Goal: Task Accomplishment & Management: Manage account settings

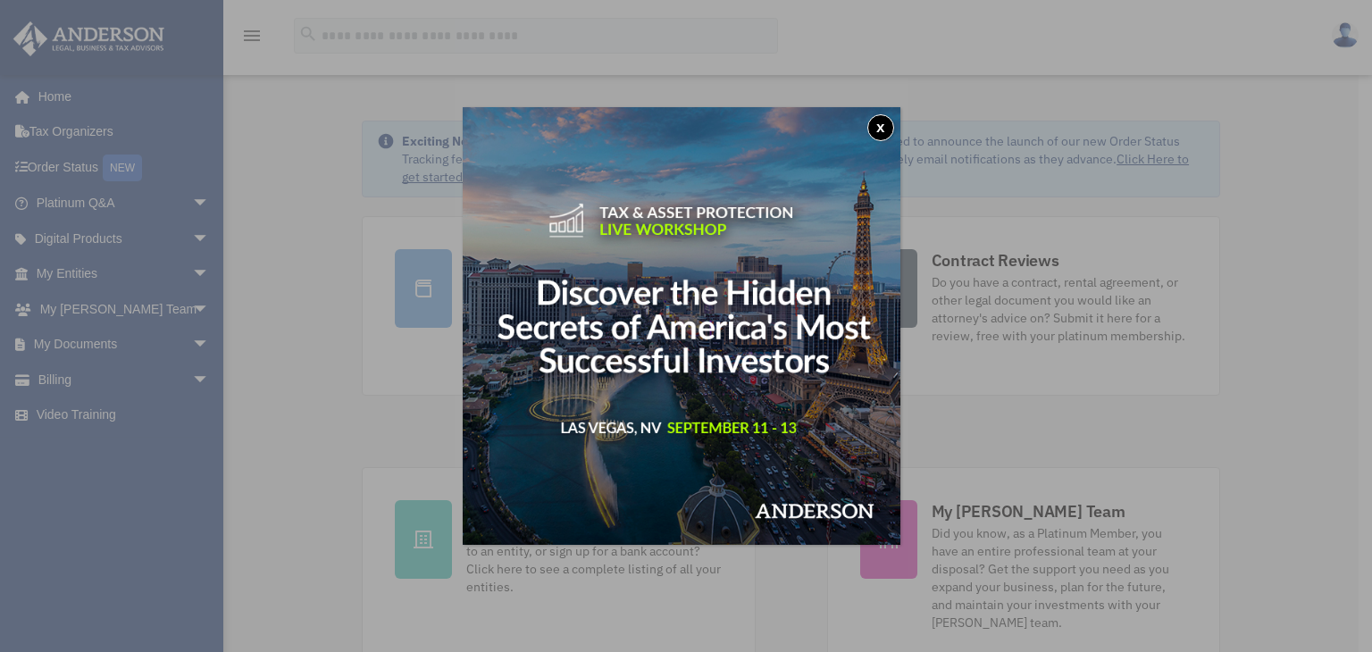
click at [882, 128] on button "x" at bounding box center [880, 127] width 27 height 27
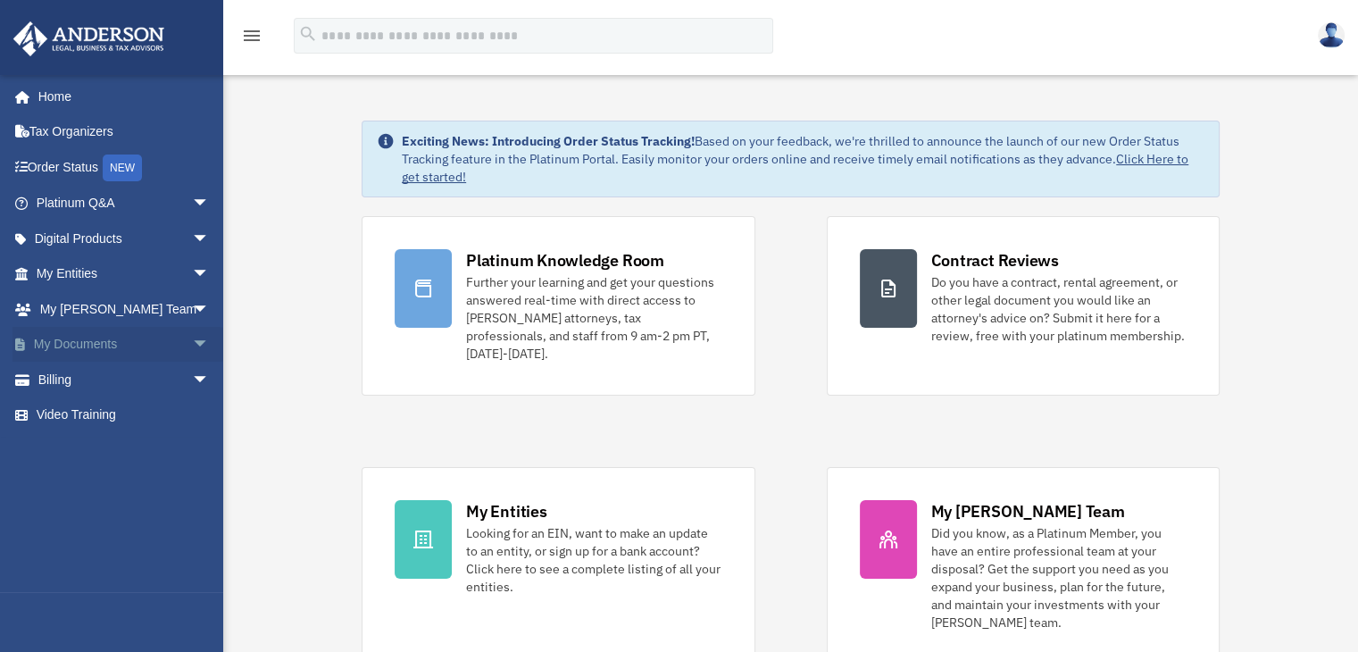
click at [97, 342] on link "My Documents arrow_drop_down" at bounding box center [125, 345] width 224 height 36
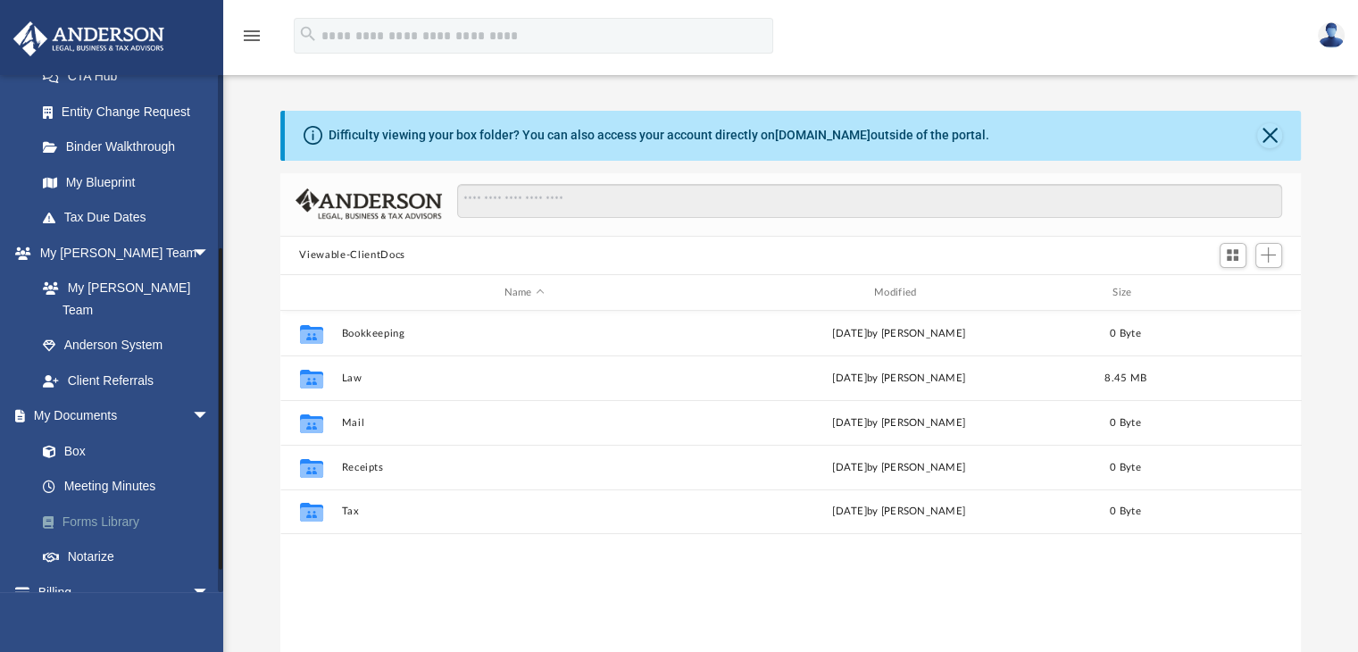
scroll to position [392, 1007]
click at [79, 433] on link "Box" at bounding box center [131, 451] width 212 height 36
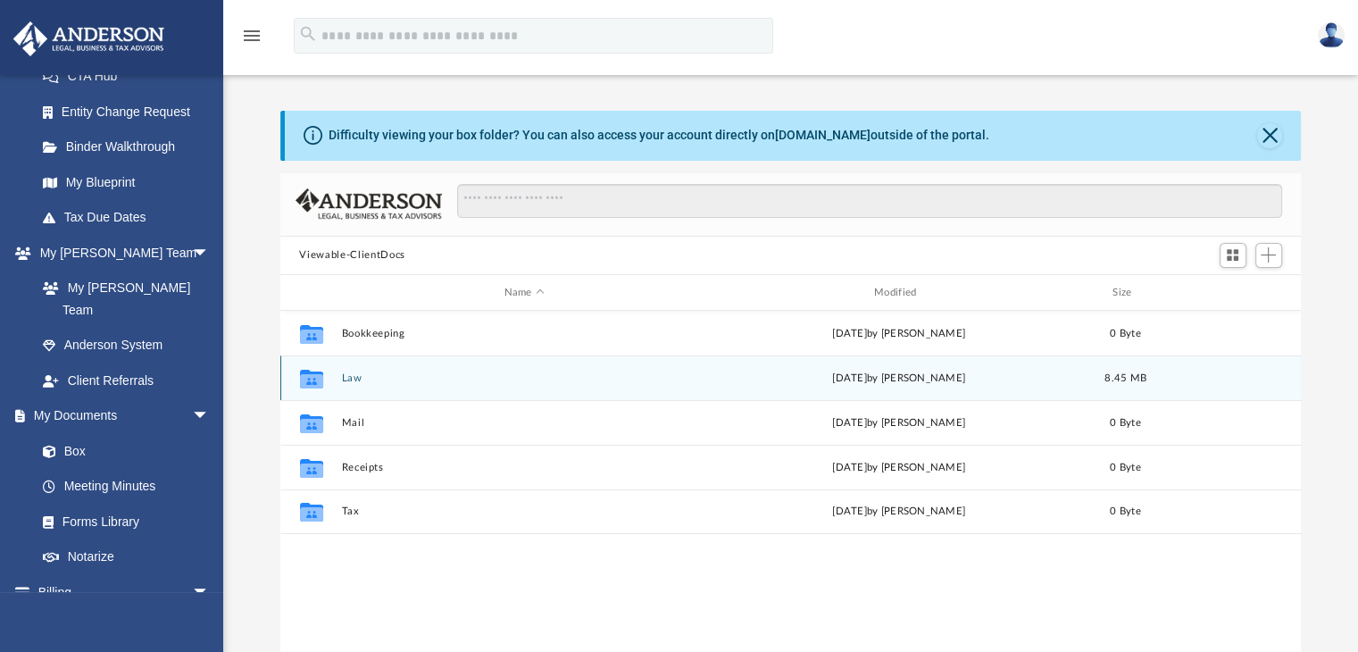
click at [353, 376] on button "Law" at bounding box center [524, 378] width 366 height 12
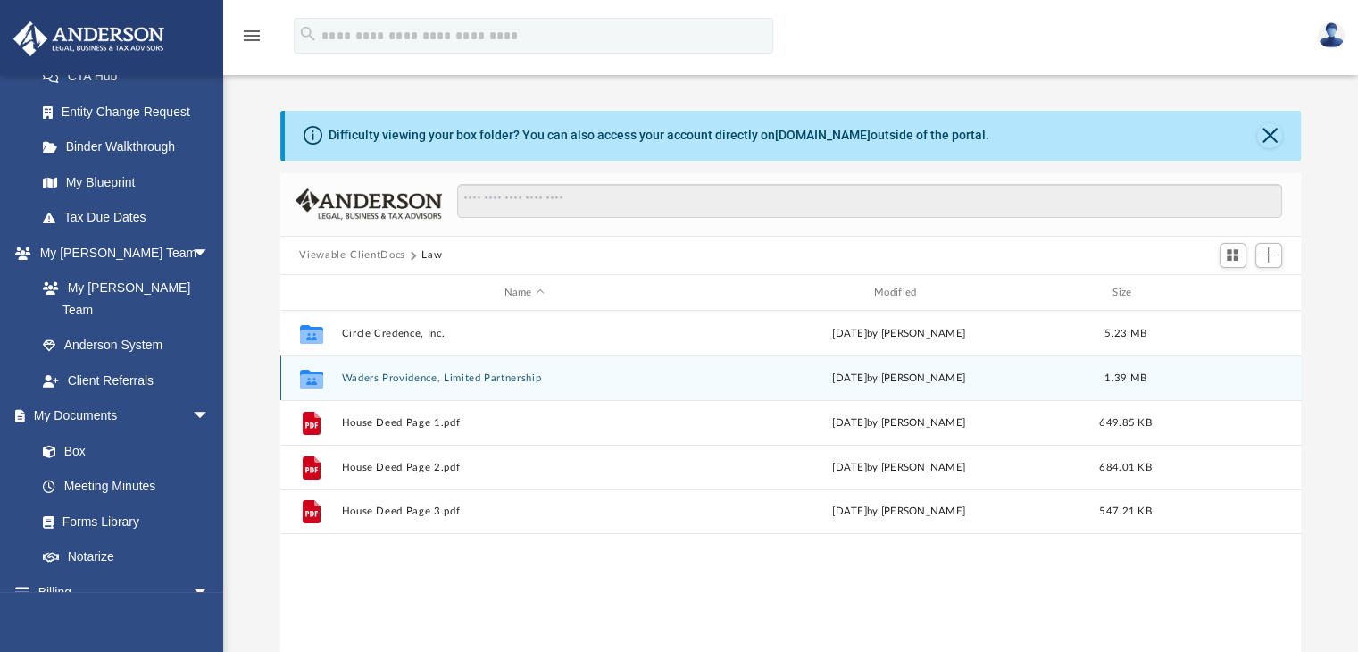
click at [422, 374] on button "Waders Providence, Limited Partnership" at bounding box center [524, 378] width 366 height 12
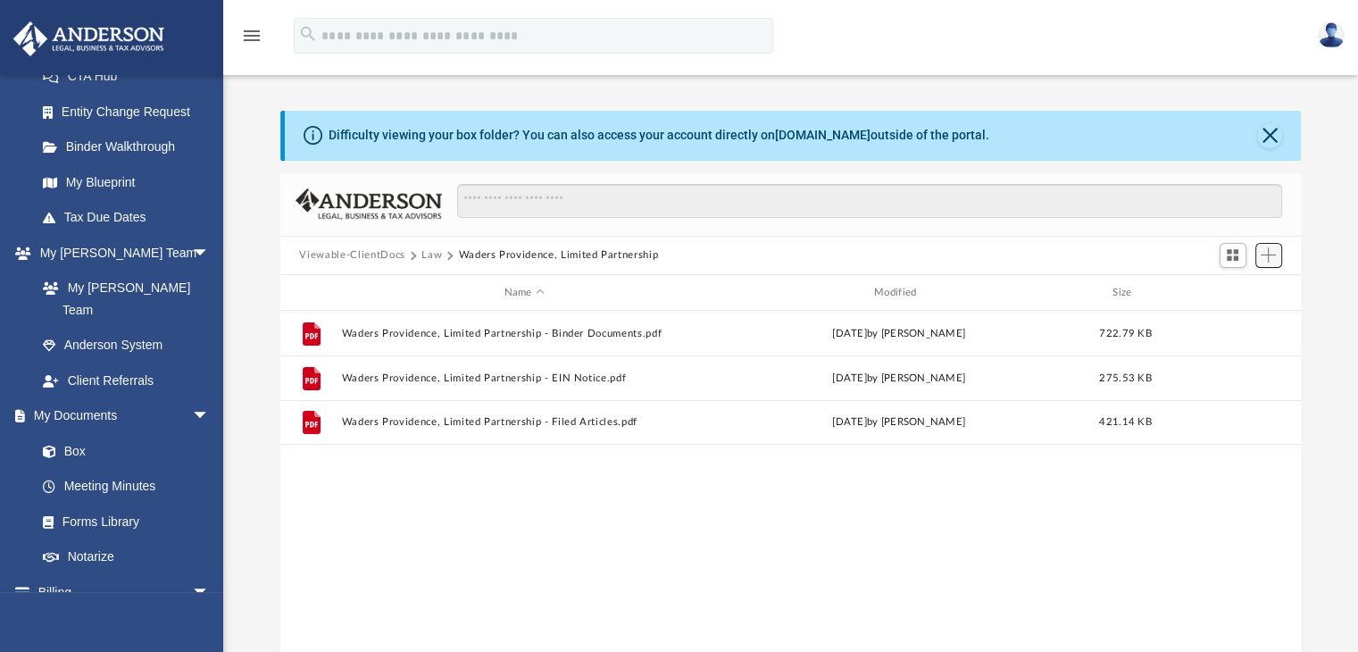
click at [1265, 252] on span "Add" at bounding box center [1268, 254] width 15 height 15
click at [1234, 255] on span "Switch to Grid View" at bounding box center [1232, 254] width 15 height 15
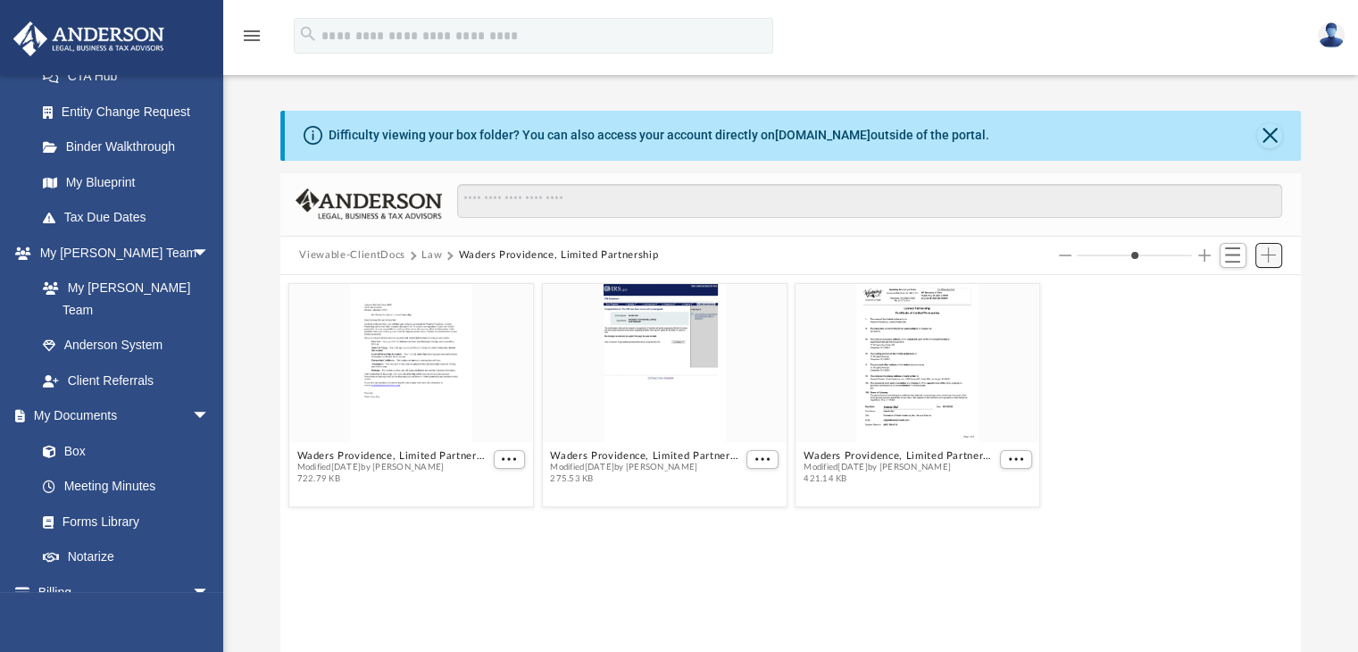
click at [1271, 258] on span "Add" at bounding box center [1268, 254] width 15 height 15
click at [1227, 285] on li "Upload" at bounding box center [1243, 290] width 57 height 19
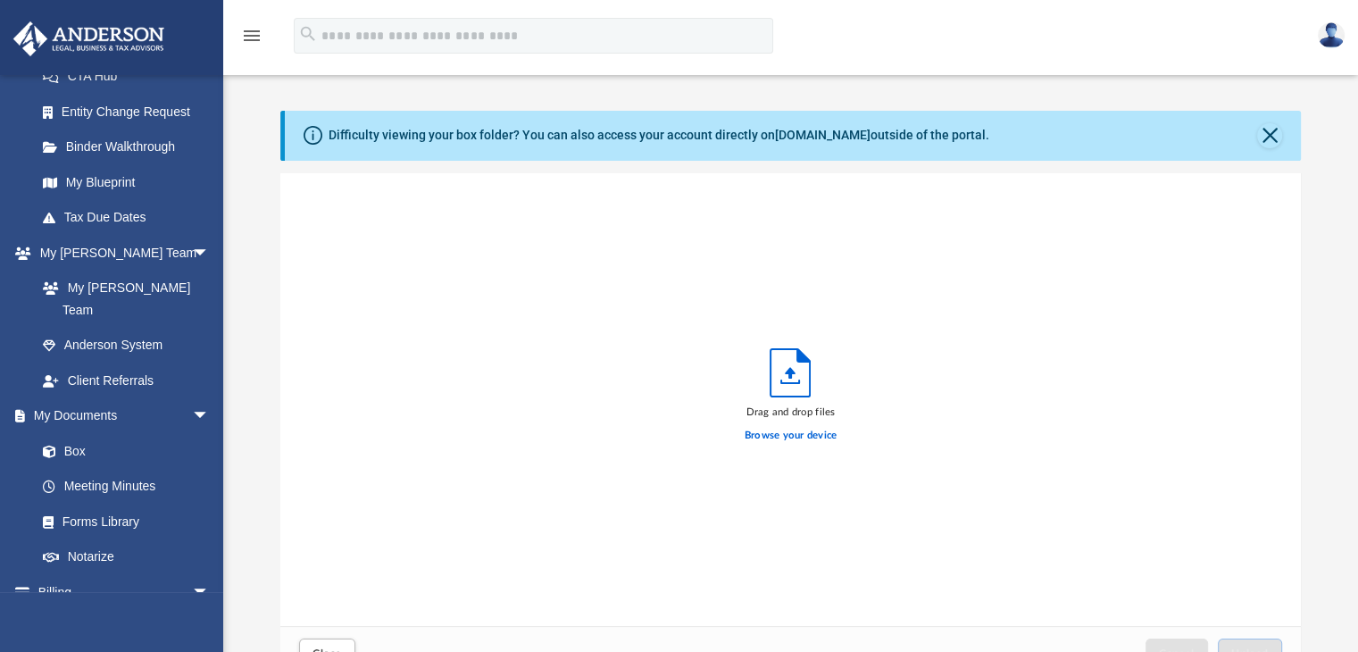
scroll to position [439, 1007]
click at [790, 433] on label "Browse your device" at bounding box center [791, 436] width 93 height 16
click at [0, 0] on input "Browse your device" at bounding box center [0, 0] width 0 height 0
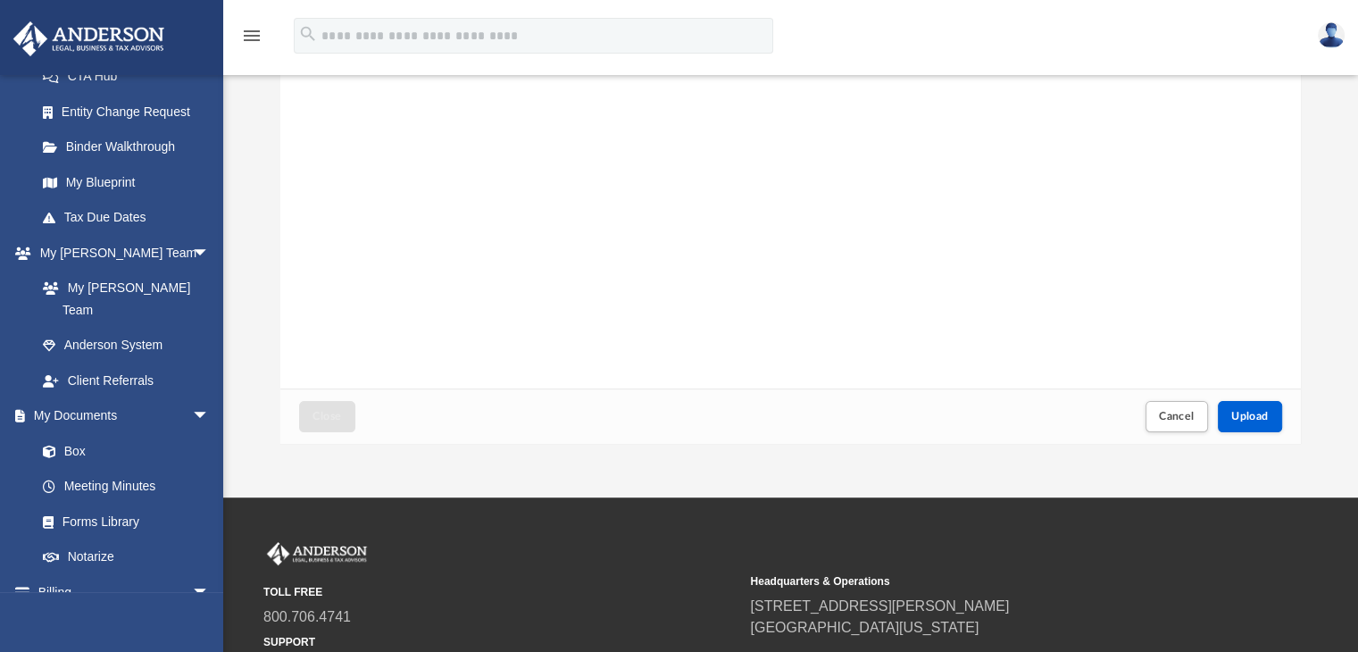
scroll to position [268, 0]
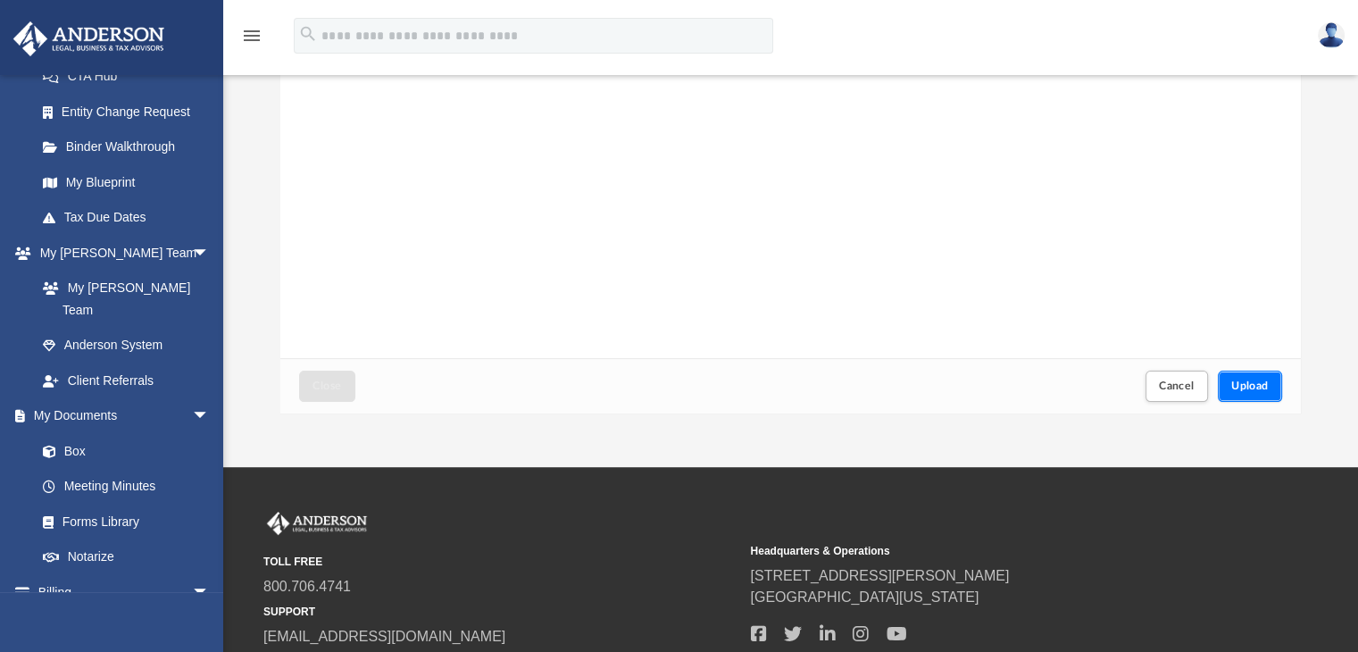
click at [1251, 387] on span "Upload" at bounding box center [1251, 385] width 38 height 11
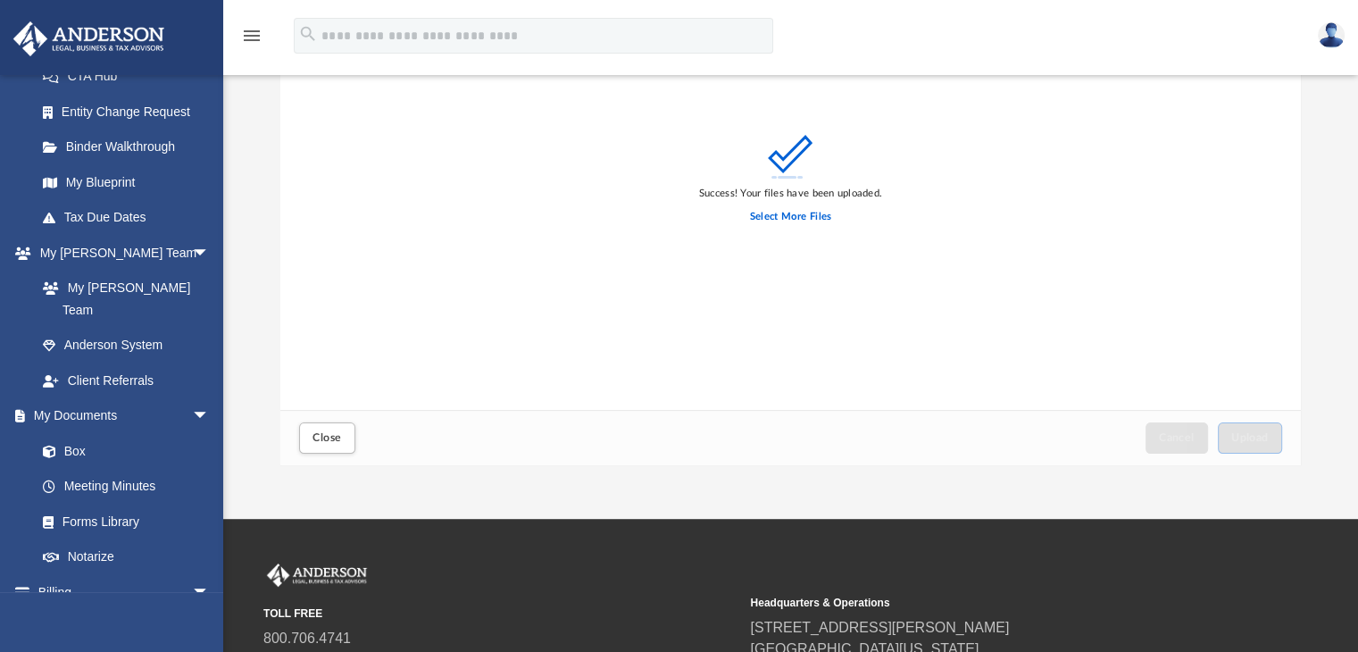
scroll to position [0, 0]
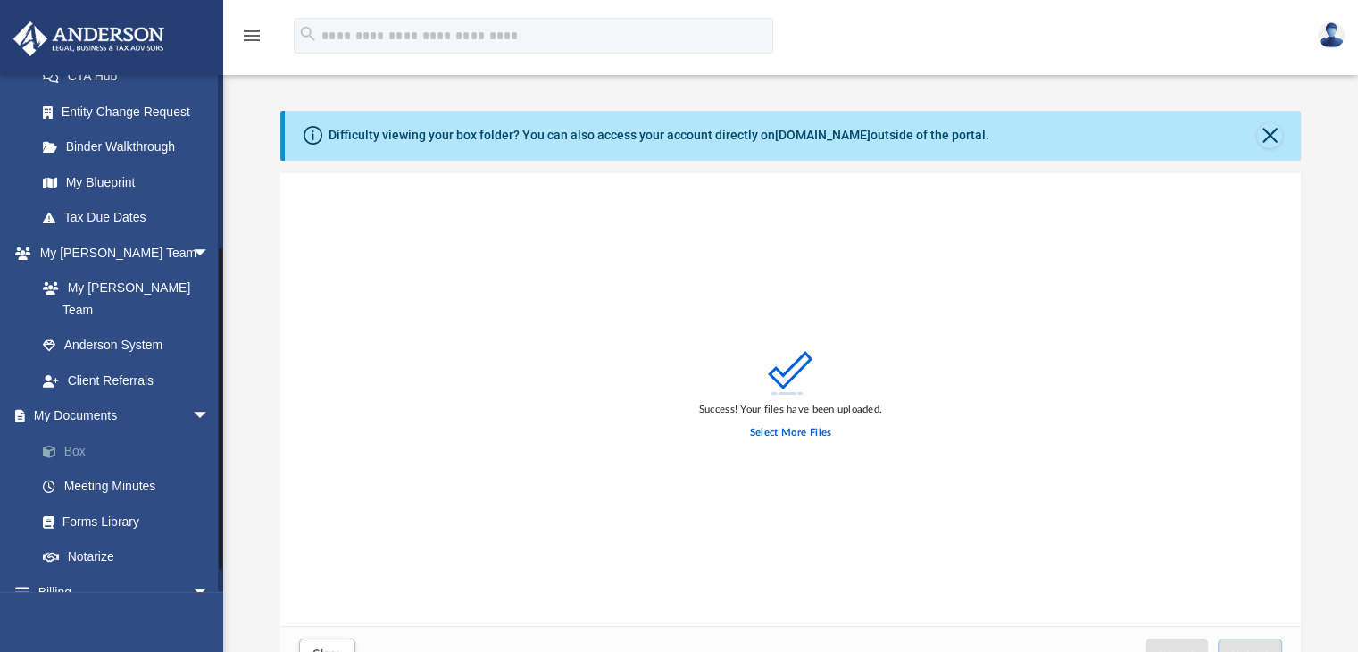
click at [71, 433] on link "Box" at bounding box center [131, 451] width 212 height 36
click at [1269, 129] on button "Close" at bounding box center [1269, 135] width 25 height 25
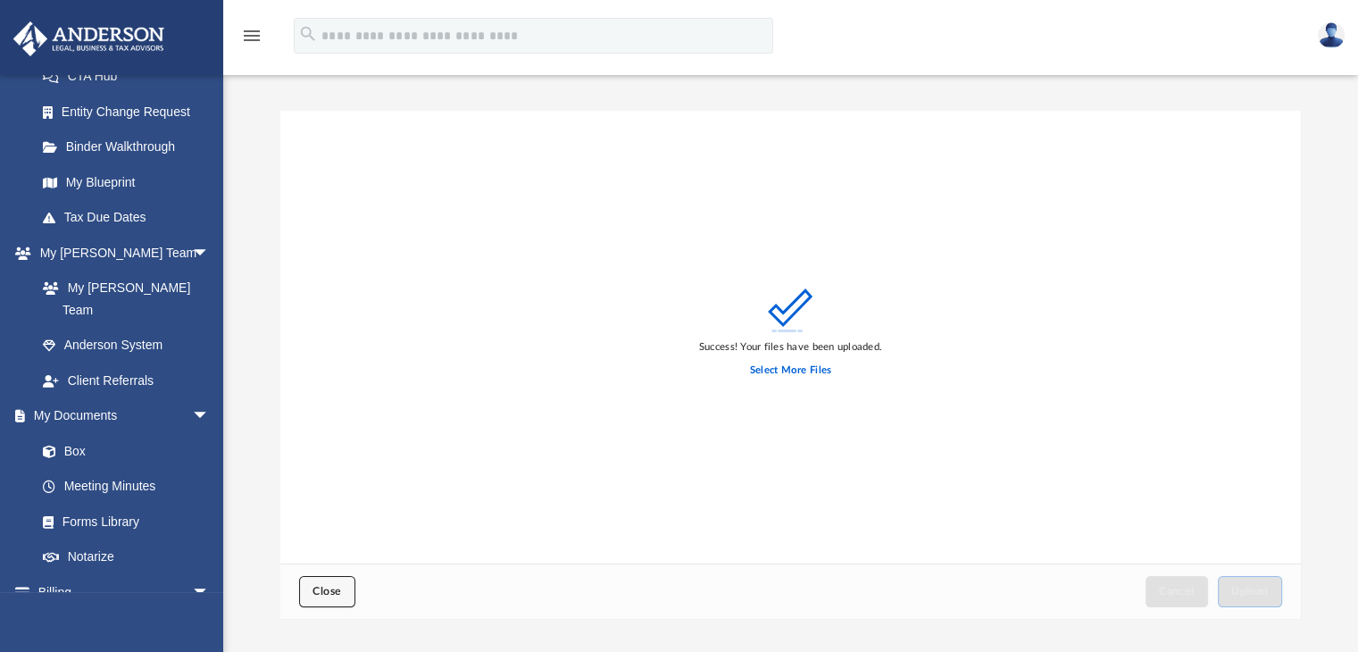
click at [314, 590] on span "Close" at bounding box center [327, 591] width 29 height 11
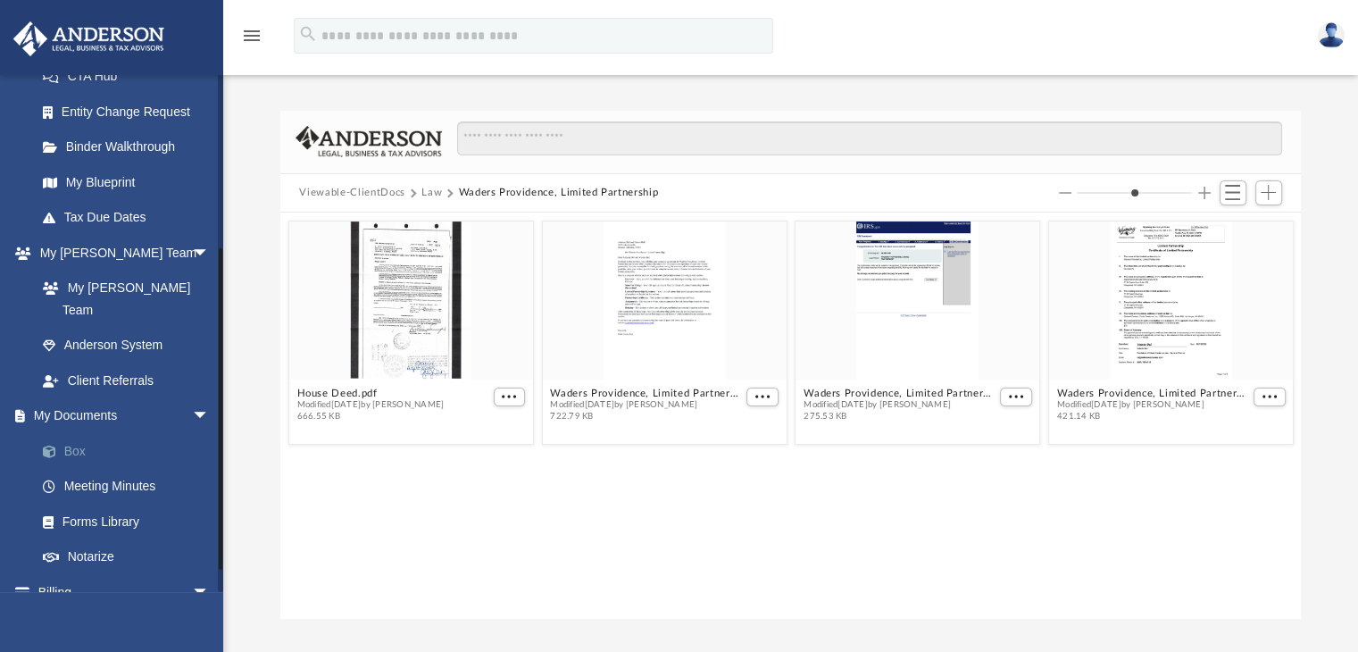
click at [77, 433] on link "Box" at bounding box center [131, 451] width 212 height 36
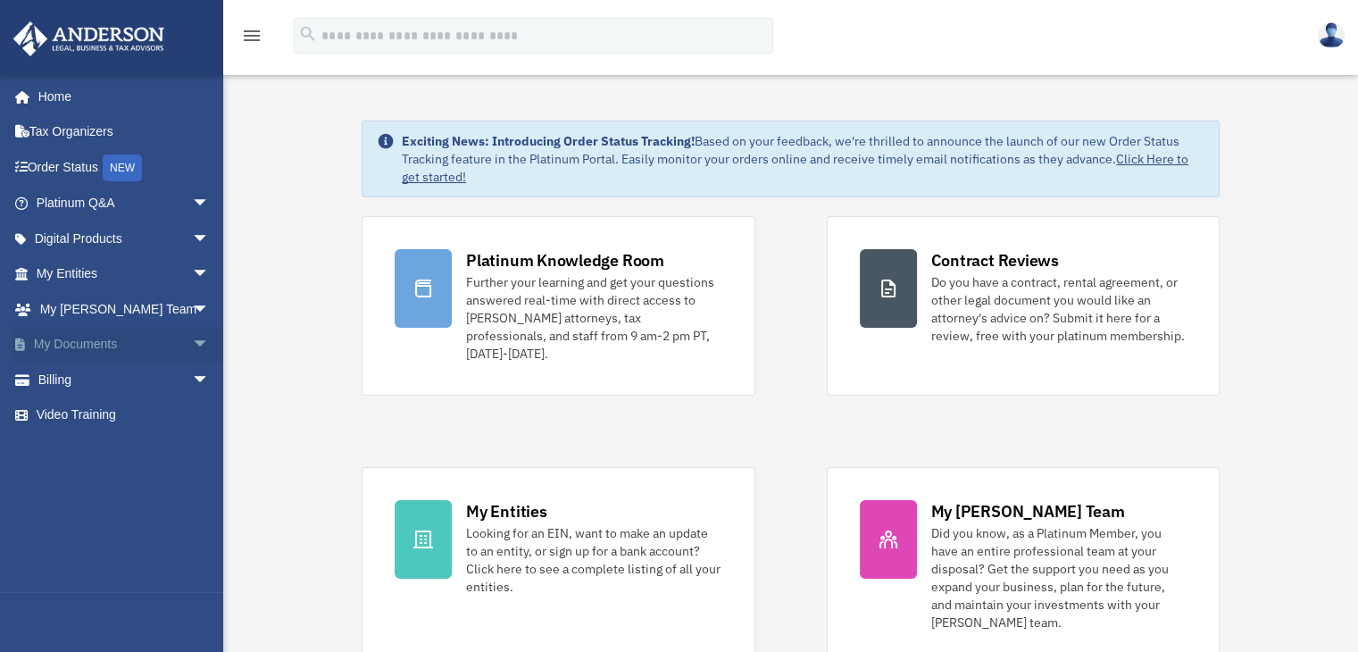
click at [79, 346] on link "My Documents arrow_drop_down" at bounding box center [125, 345] width 224 height 36
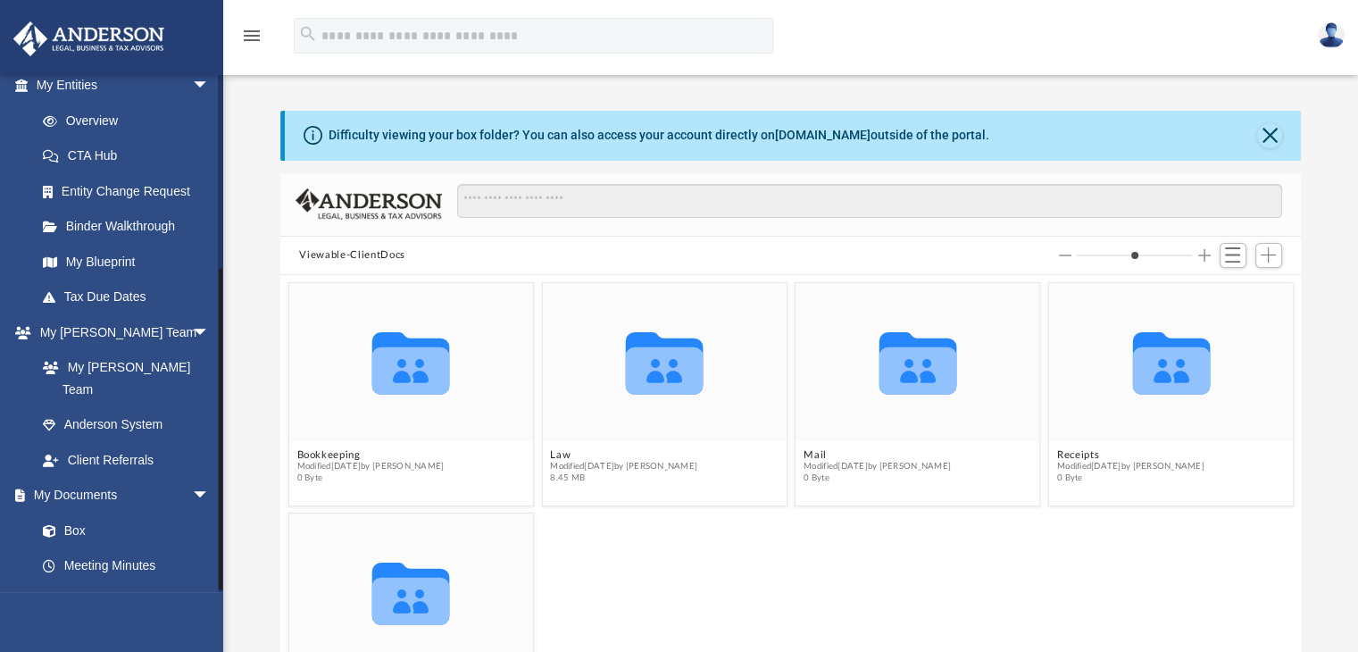
scroll to position [303, 0]
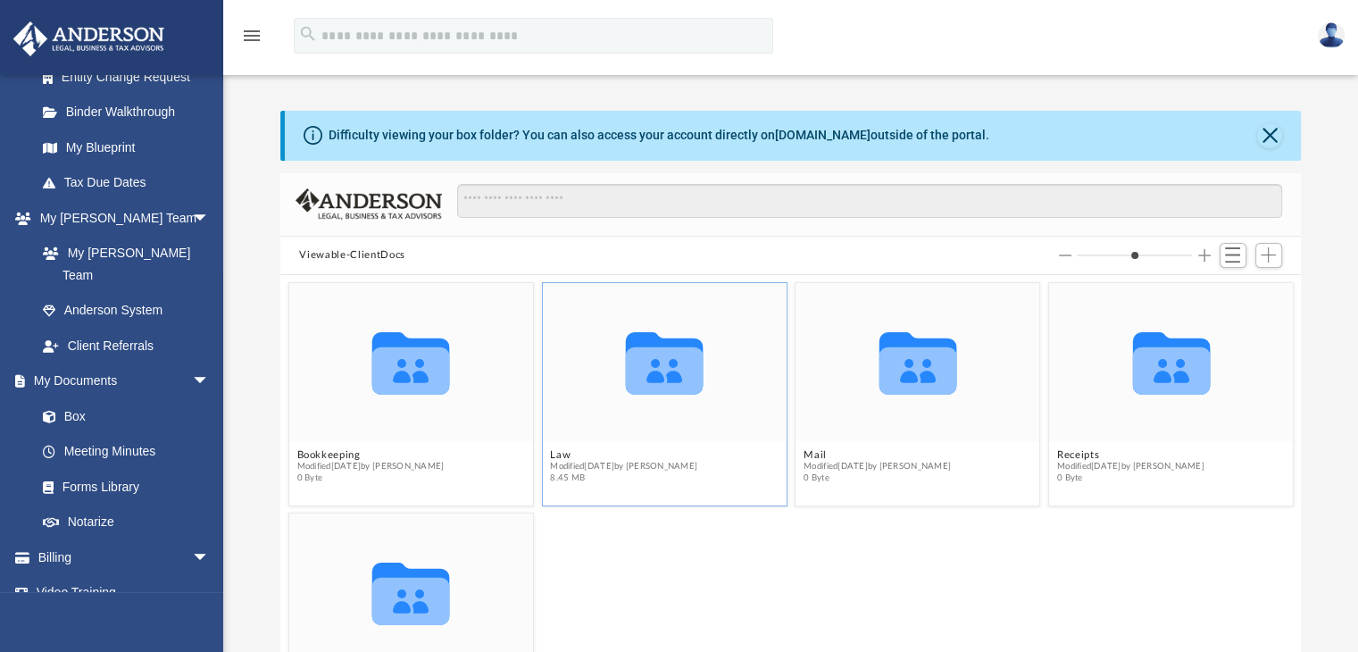
click at [665, 370] on icon "grid" at bounding box center [664, 370] width 78 height 47
click at [658, 362] on icon "grid" at bounding box center [664, 370] width 78 height 47
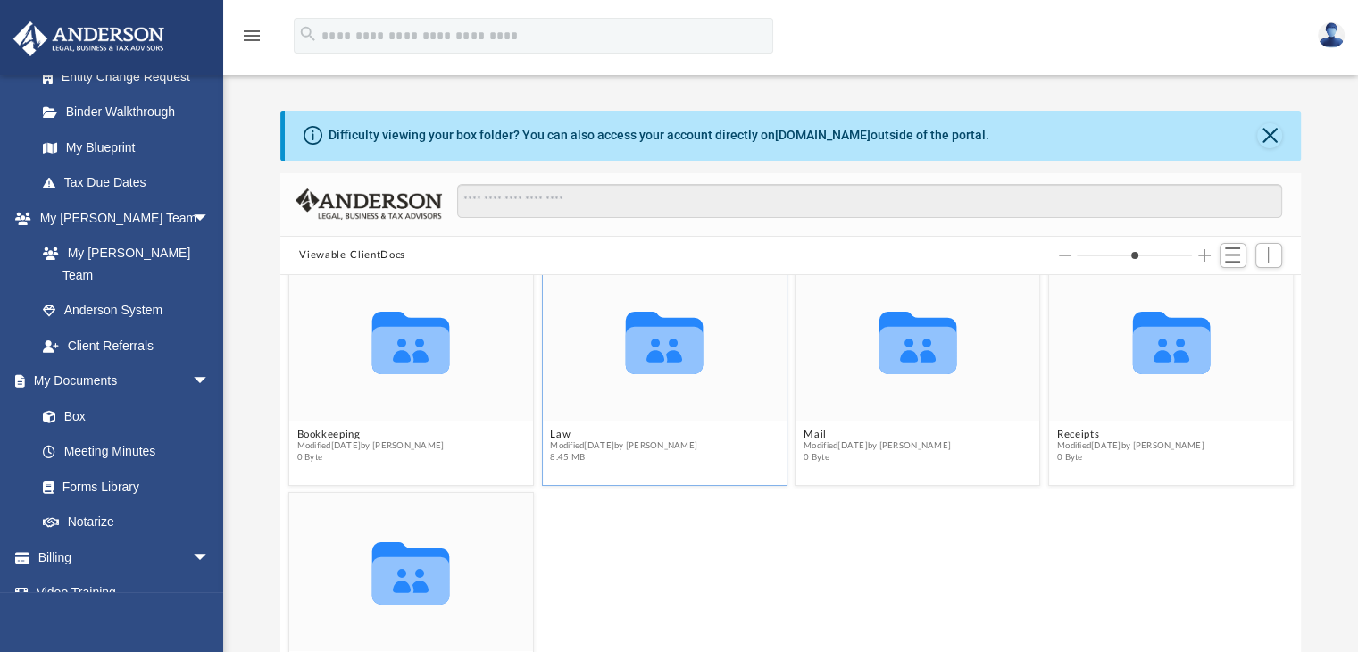
scroll to position [0, 0]
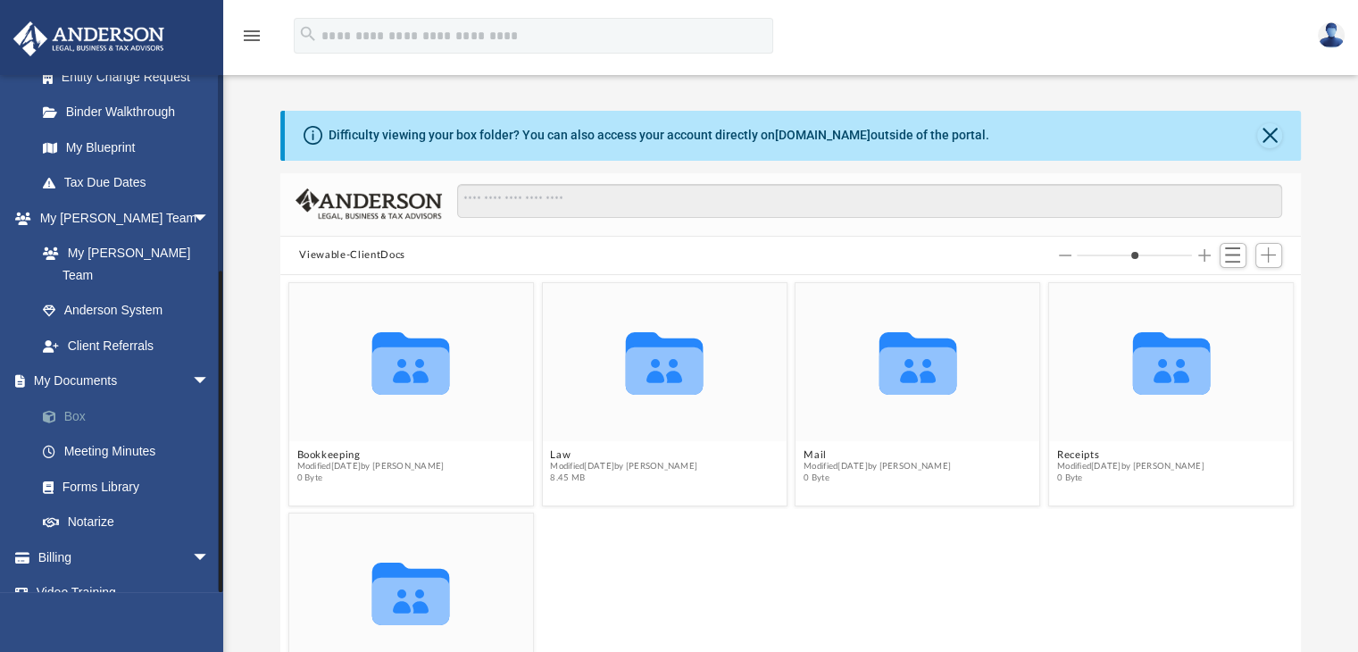
click at [77, 398] on link "Box" at bounding box center [131, 416] width 212 height 36
click at [658, 365] on icon "grid" at bounding box center [664, 370] width 78 height 47
click at [556, 452] on button "Law" at bounding box center [623, 455] width 147 height 12
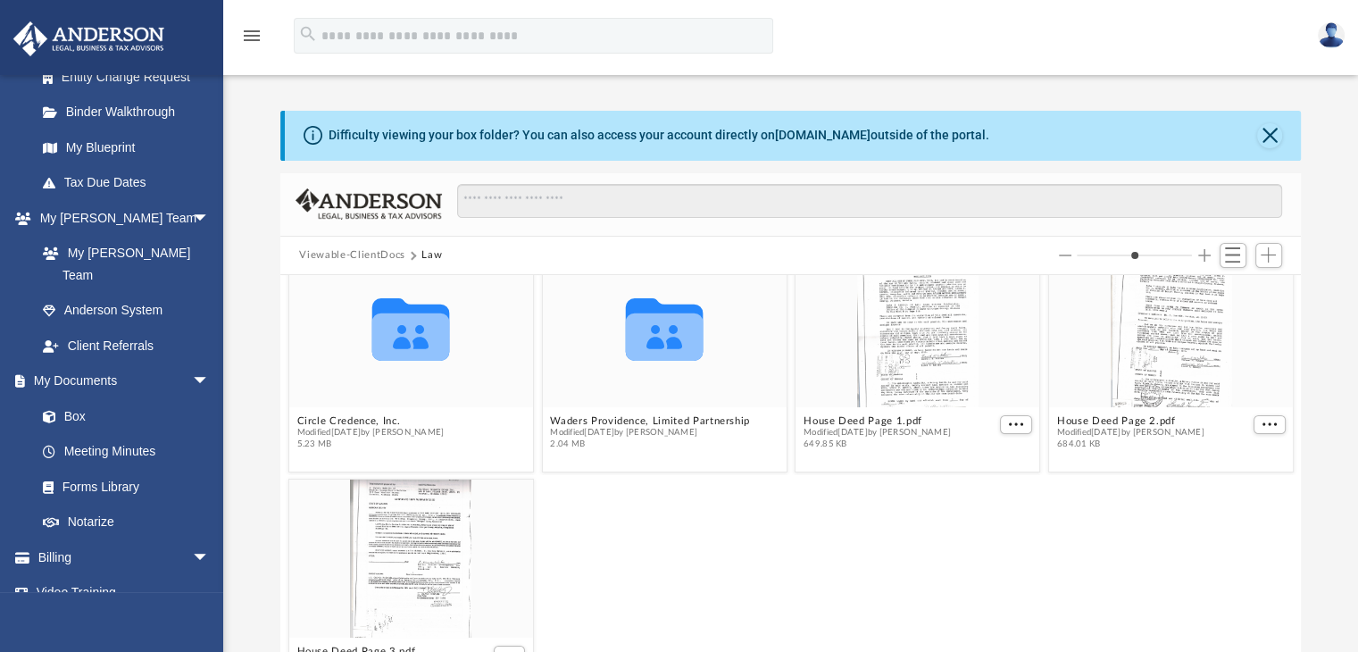
scroll to position [63, 0]
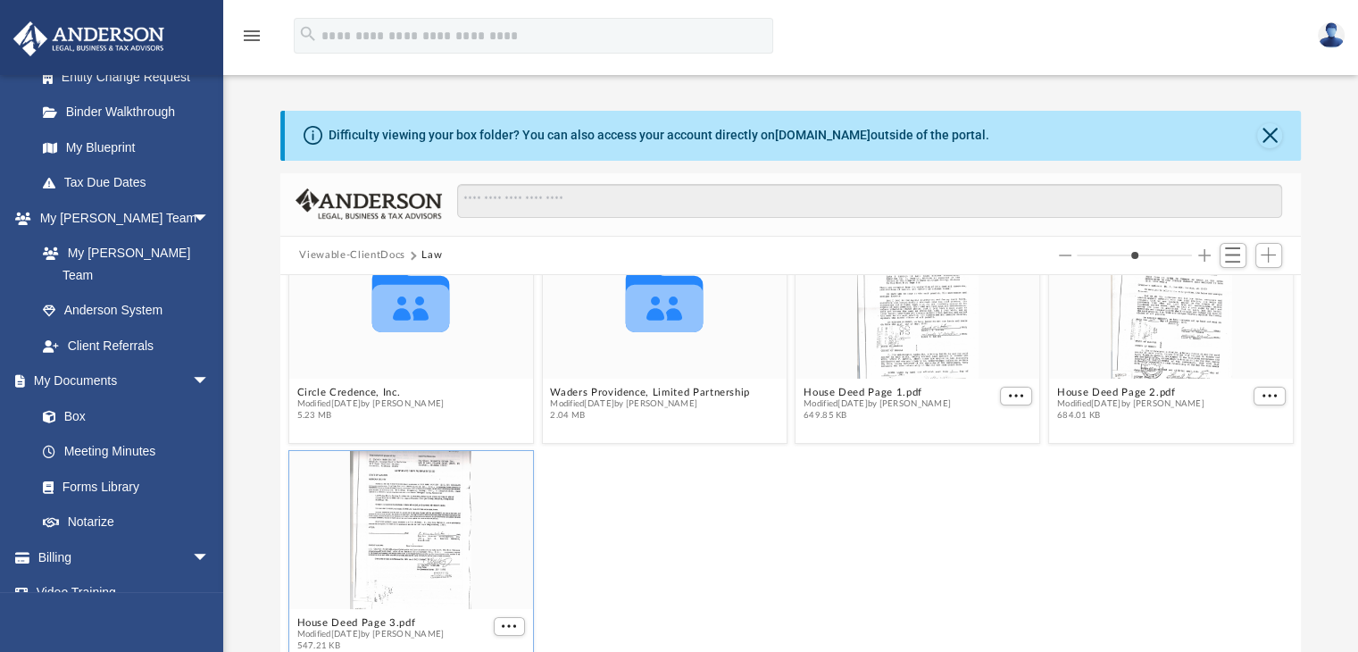
click at [436, 525] on div "grid" at bounding box center [410, 530] width 244 height 158
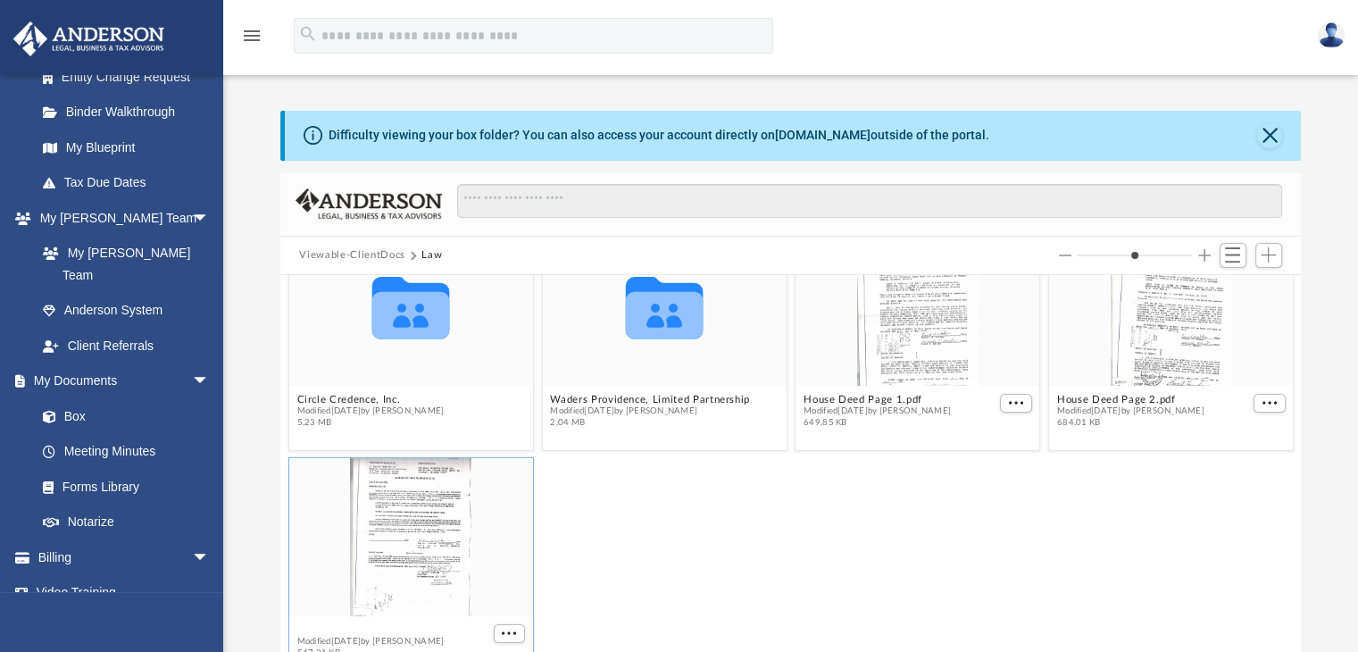
click at [335, 619] on div "Collaborated Folder Circle Credence, Inc. Modified Mon Aug 18 2025 by Manny Mon…" at bounding box center [791, 477] width 1022 height 405
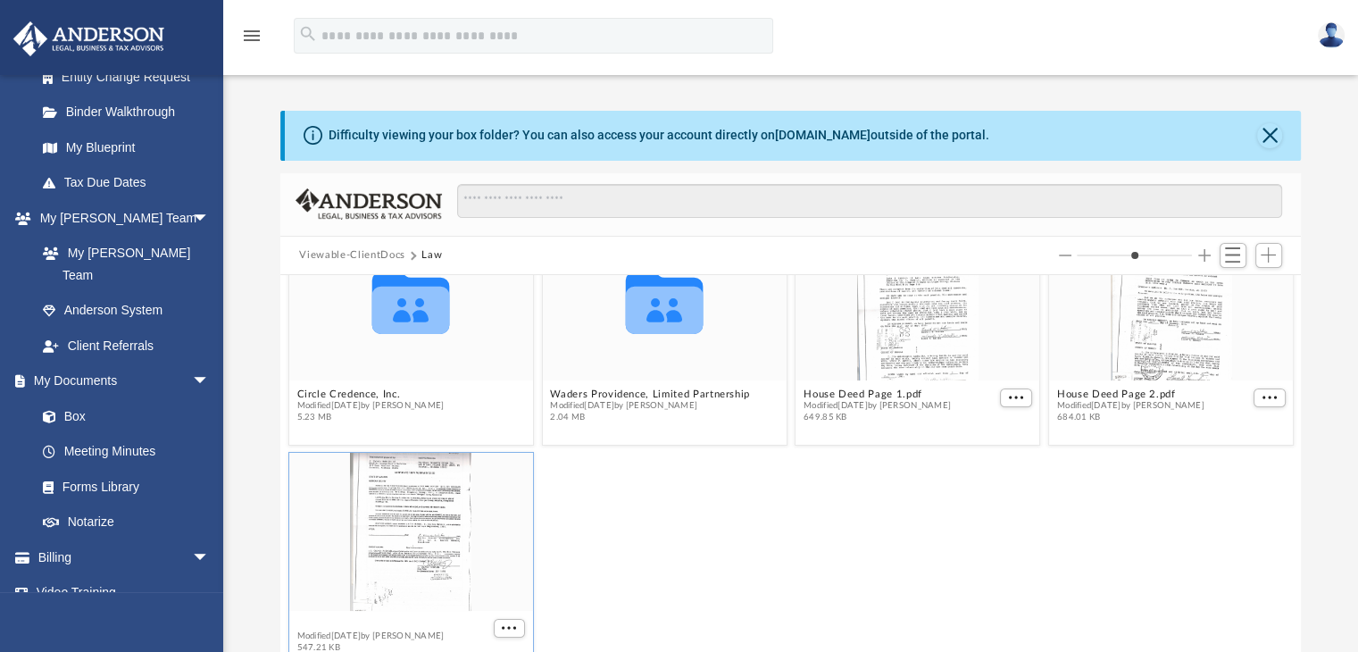
scroll to position [63, 0]
click at [502, 622] on span "More options" at bounding box center [509, 626] width 14 height 9
click at [473, 562] on li "Preview" at bounding box center [485, 563] width 52 height 19
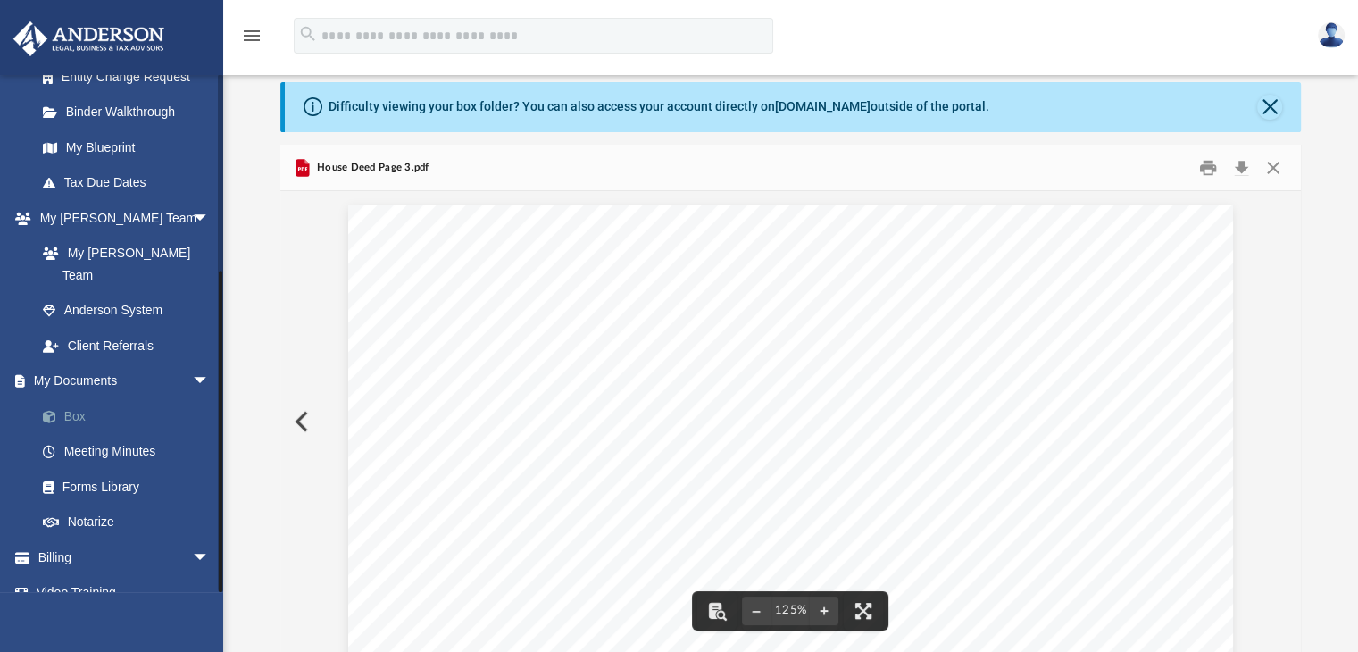
click at [65, 398] on link "Box" at bounding box center [131, 416] width 212 height 36
click at [296, 419] on button "Preview" at bounding box center [299, 422] width 39 height 50
click at [1285, 421] on button "Preview" at bounding box center [1282, 422] width 39 height 50
click at [302, 416] on button "Preview" at bounding box center [299, 422] width 39 height 50
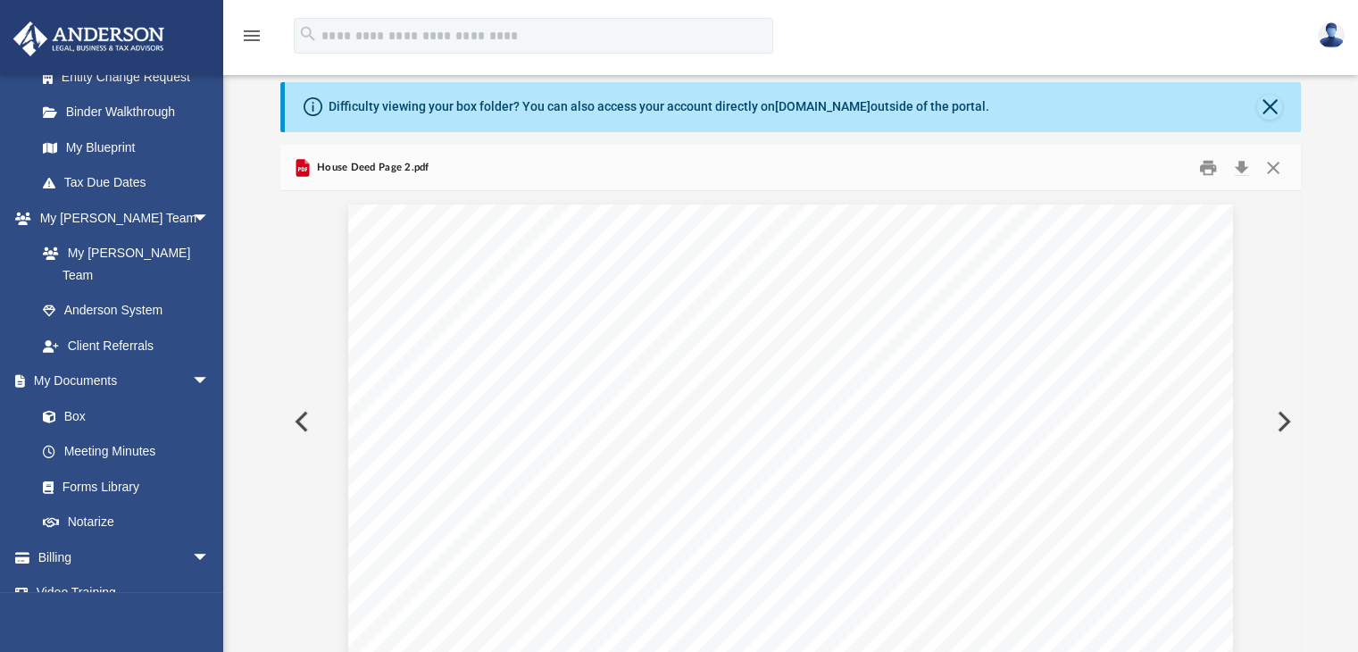
click at [302, 416] on button "Preview" at bounding box center [299, 422] width 39 height 50
click at [73, 398] on link "Box" at bounding box center [131, 416] width 212 height 36
click at [1275, 158] on button "Close" at bounding box center [1273, 168] width 32 height 28
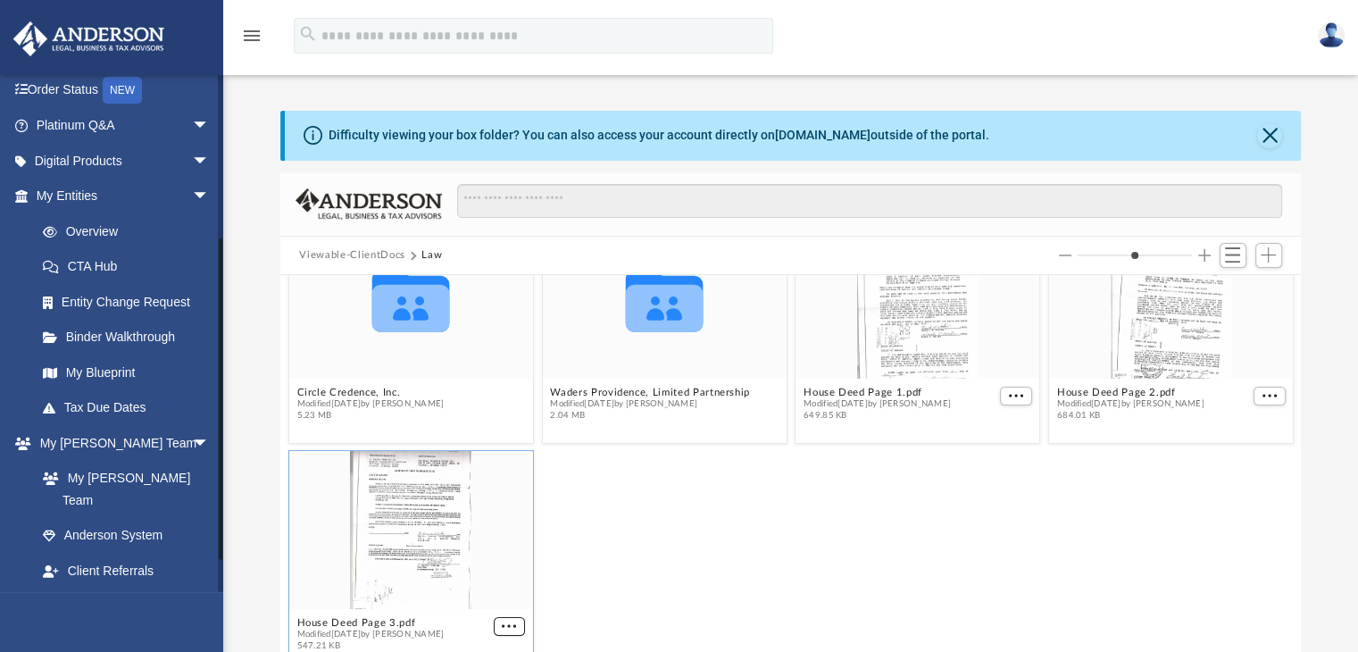
scroll to position [0, 0]
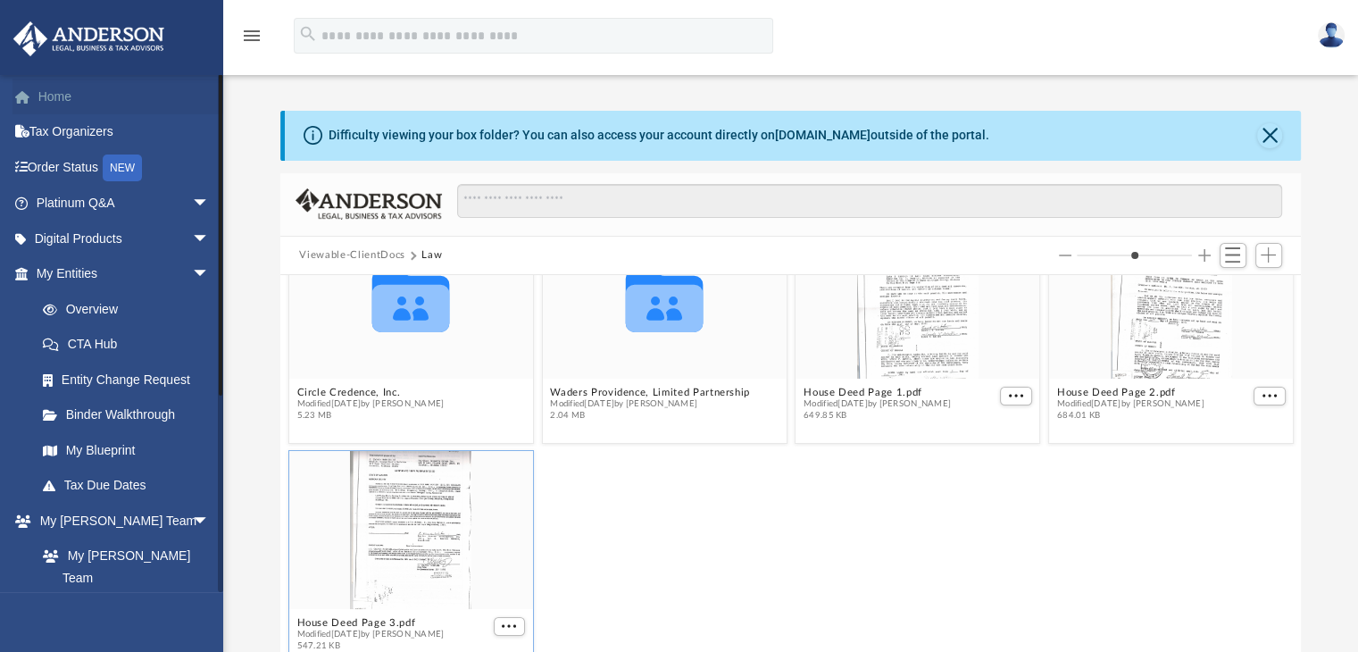
click at [66, 88] on link "Home" at bounding box center [125, 97] width 224 height 36
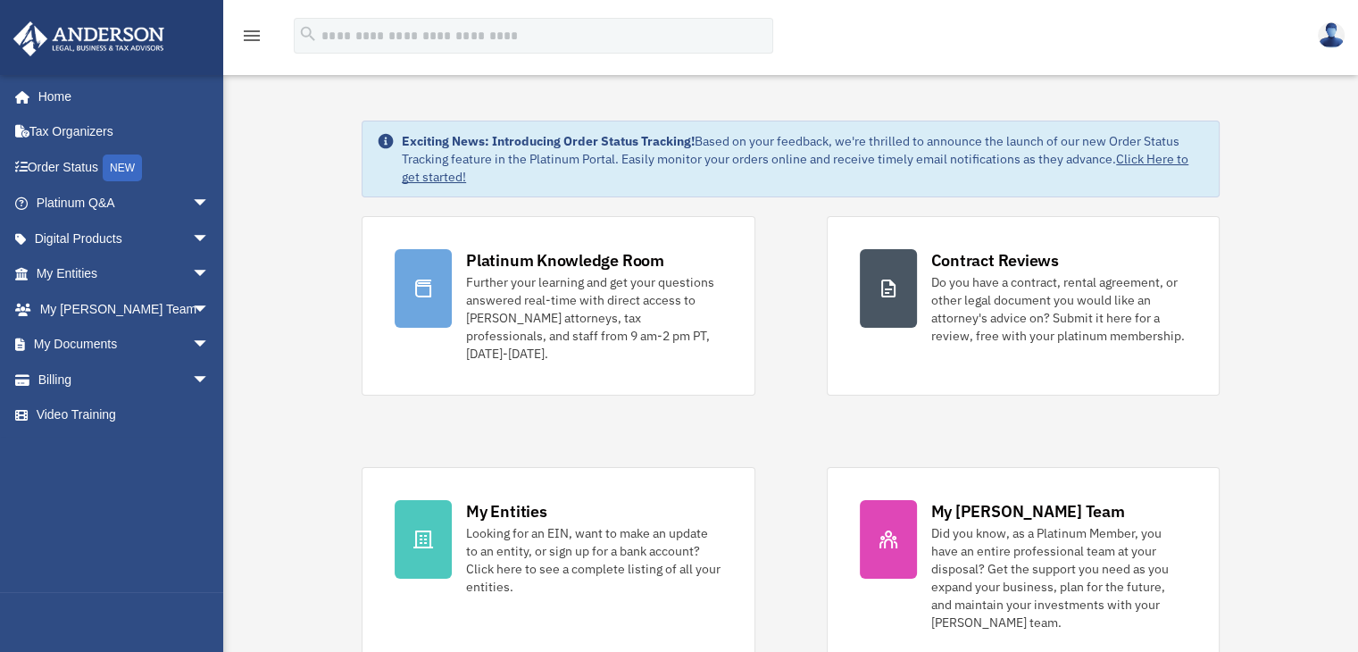
click at [1335, 36] on img at bounding box center [1331, 35] width 27 height 26
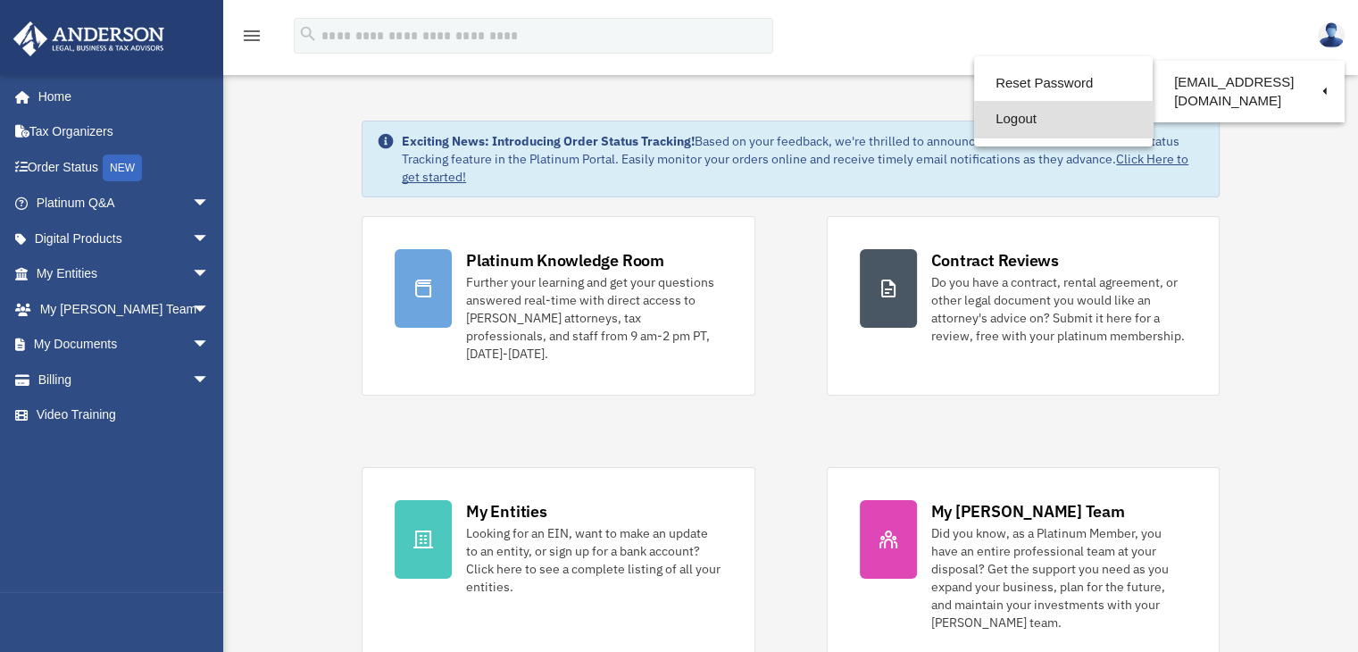
click at [1015, 120] on link "Logout" at bounding box center [1063, 119] width 179 height 37
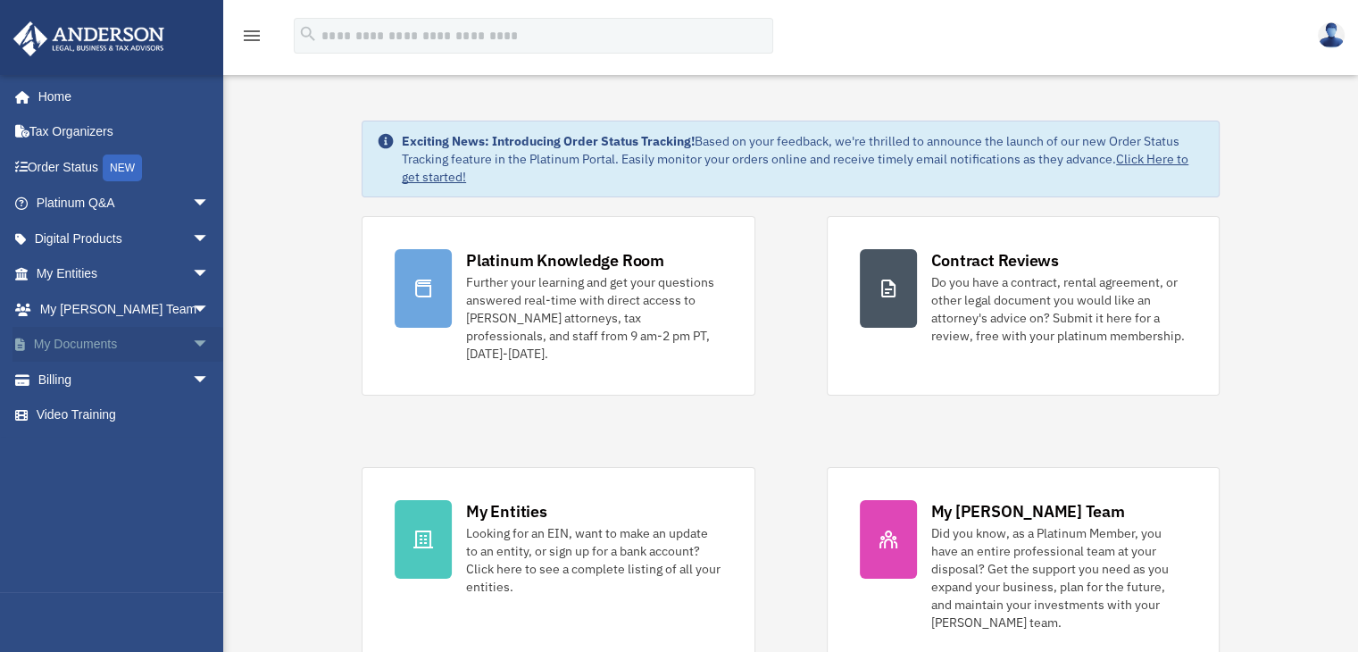
click at [81, 336] on link "My Documents arrow_drop_down" at bounding box center [125, 345] width 224 height 36
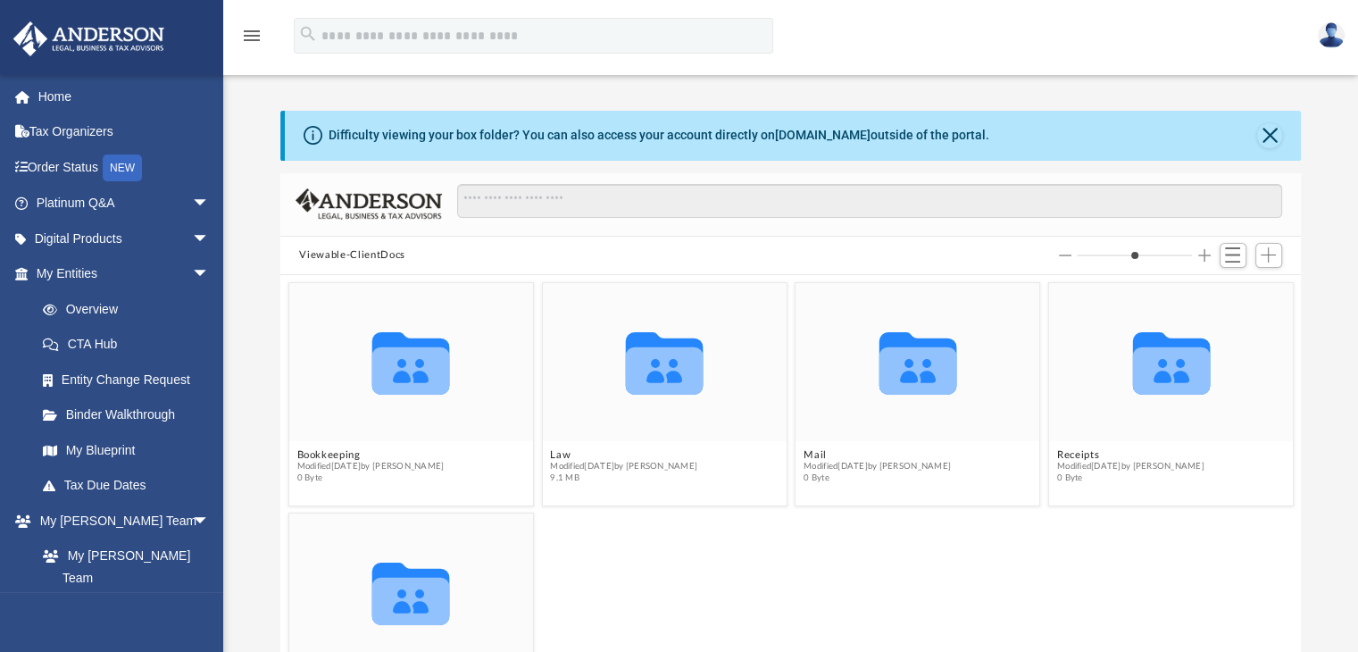
scroll to position [392, 1007]
click at [557, 453] on button "Law" at bounding box center [623, 455] width 147 height 12
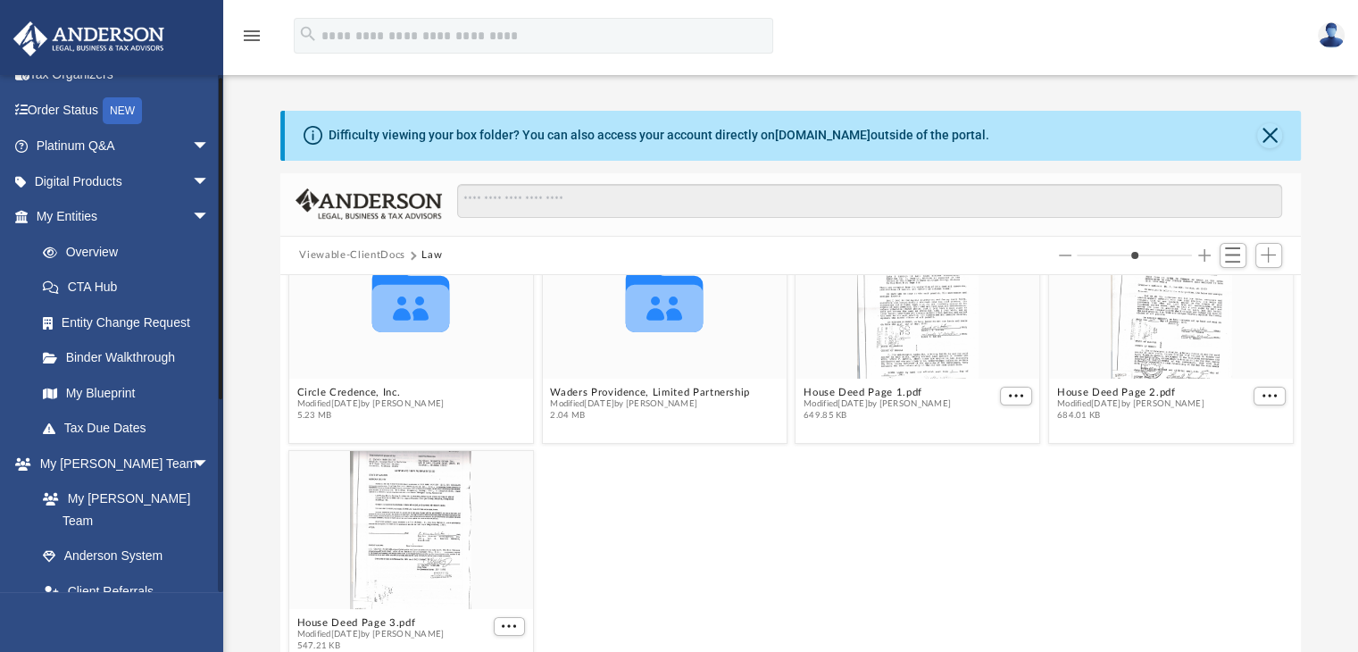
scroll to position [268, 0]
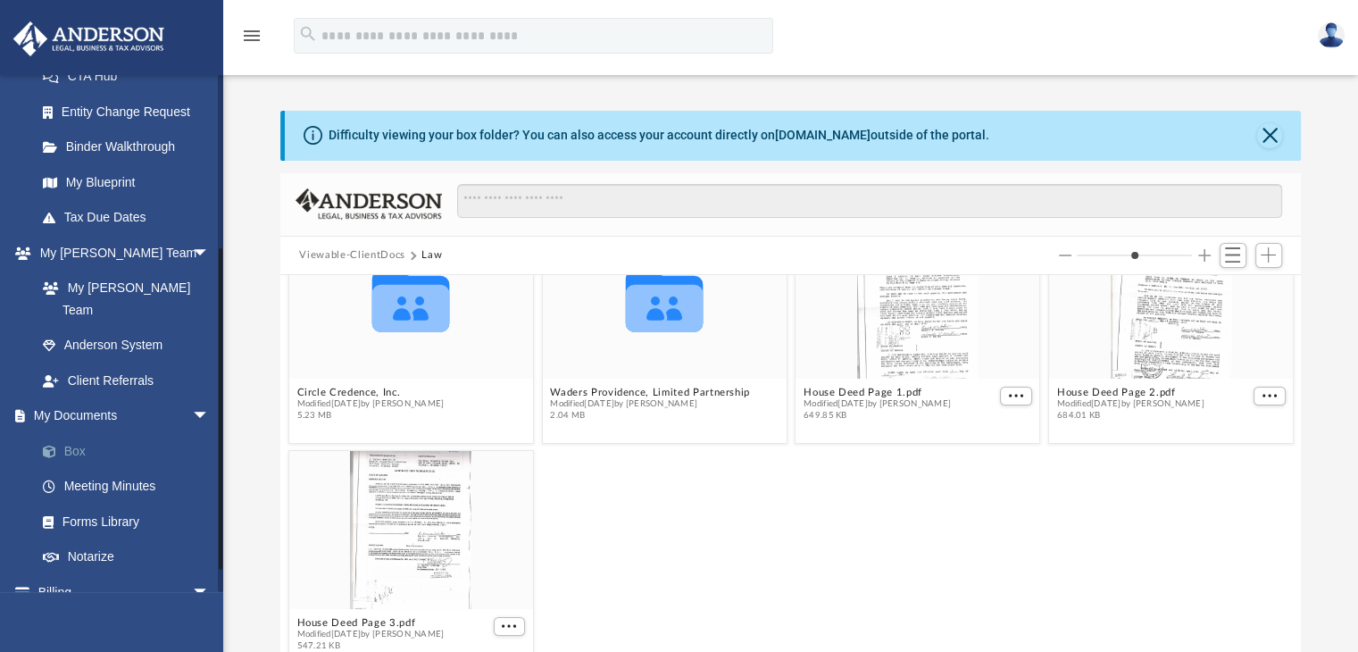
click at [79, 433] on link "Box" at bounding box center [131, 451] width 212 height 36
click at [63, 446] on span at bounding box center [59, 452] width 12 height 13
click at [64, 433] on link "Box" at bounding box center [131, 451] width 212 height 36
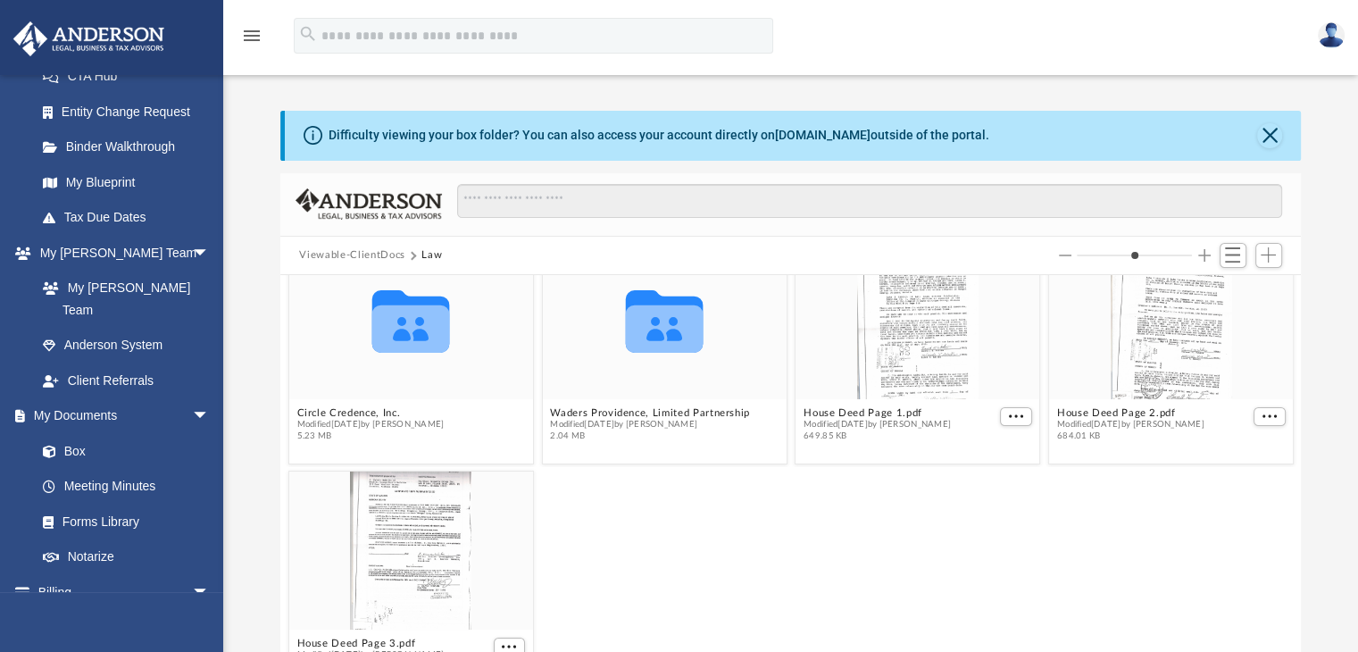
scroll to position [63, 0]
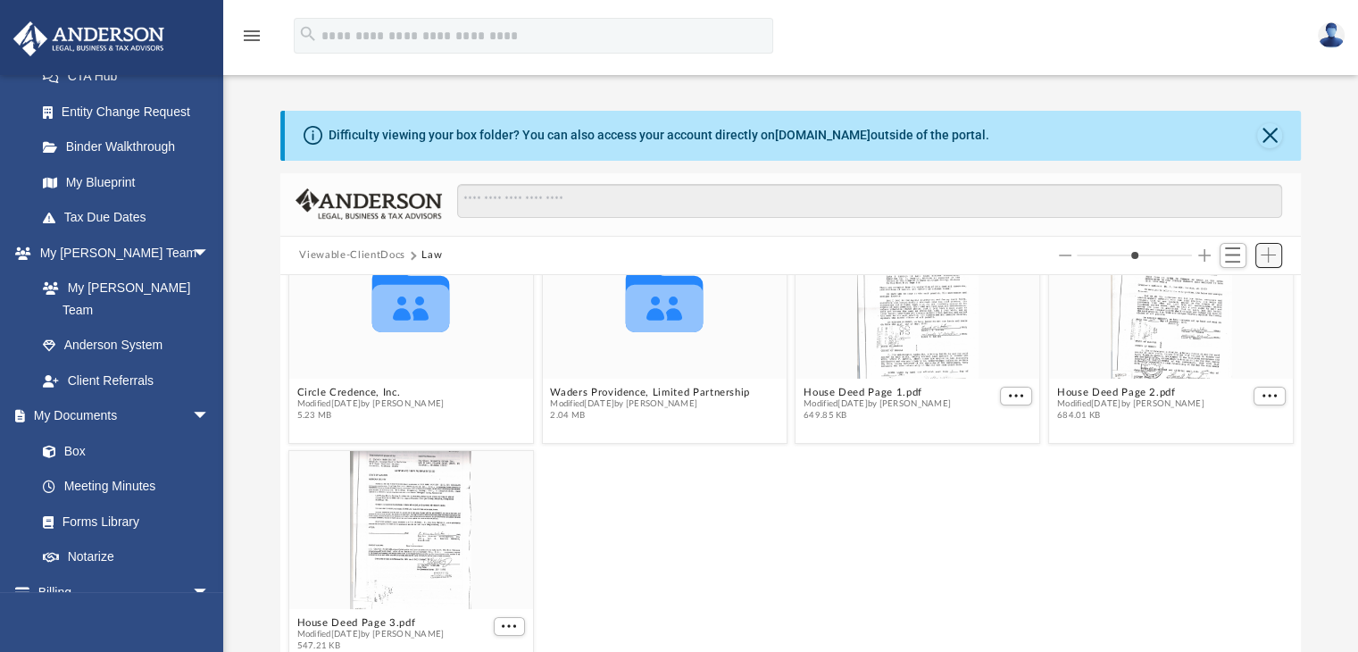
click at [1267, 258] on span "Add" at bounding box center [1268, 254] width 15 height 15
click at [1233, 293] on li "Upload" at bounding box center [1243, 290] width 57 height 19
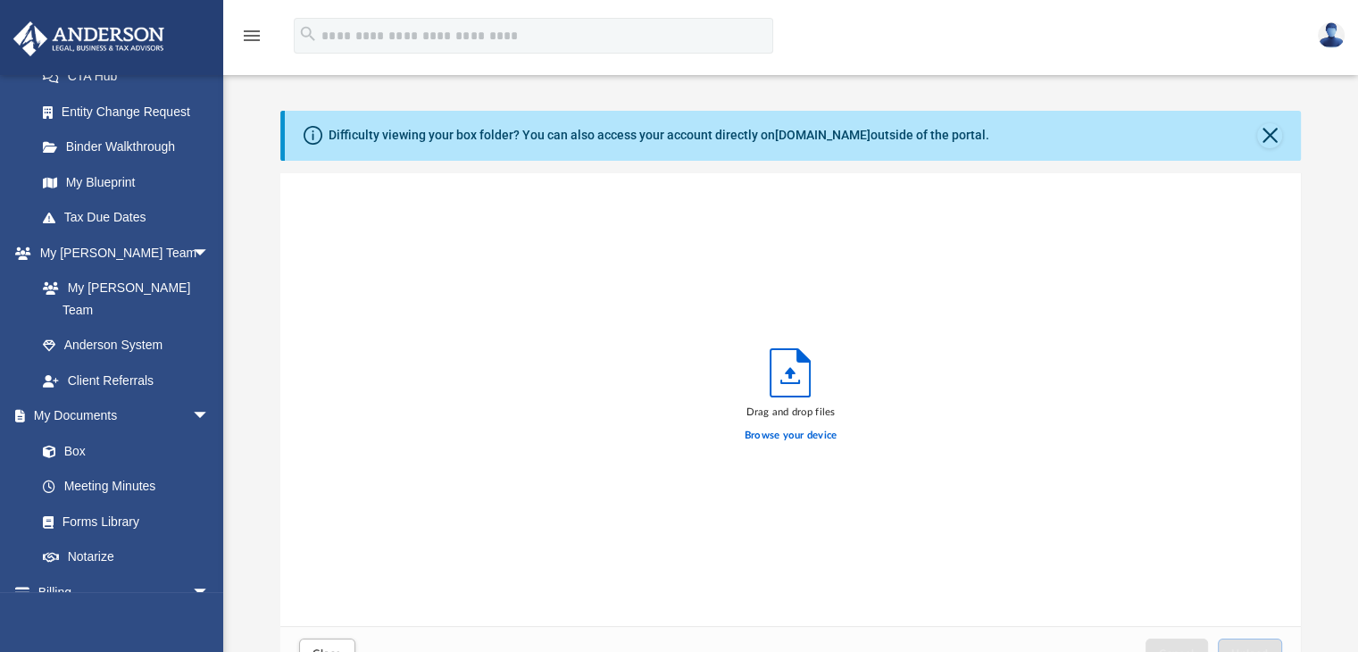
scroll to position [439, 1007]
click at [783, 432] on label "Browse your device" at bounding box center [791, 436] width 93 height 16
click at [0, 0] on input "Browse your device" at bounding box center [0, 0] width 0 height 0
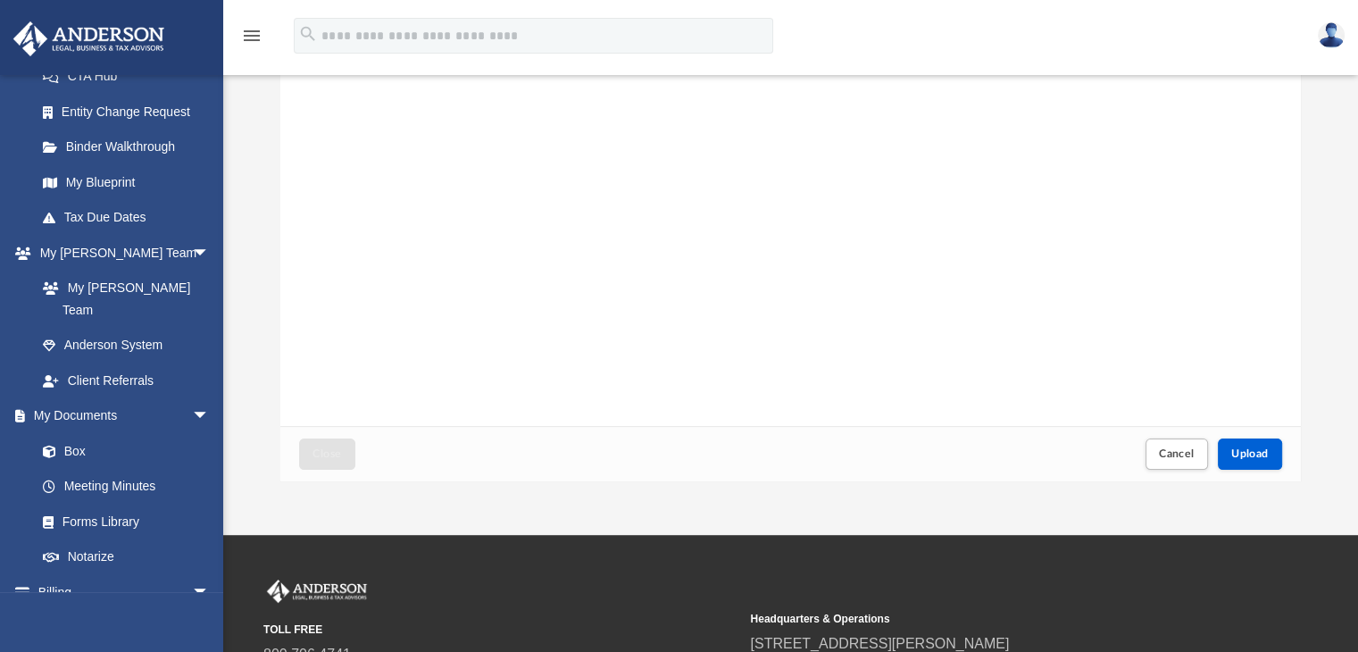
scroll to position [357, 0]
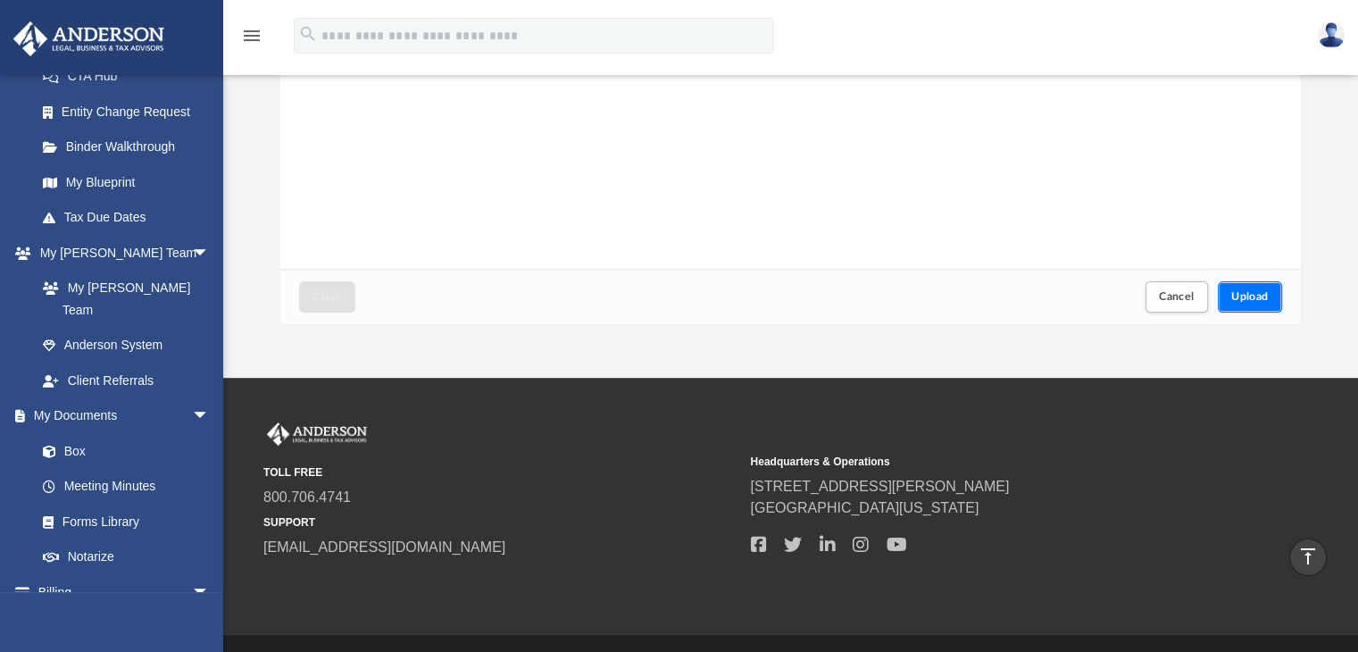
click at [1247, 296] on span "Upload" at bounding box center [1251, 296] width 38 height 11
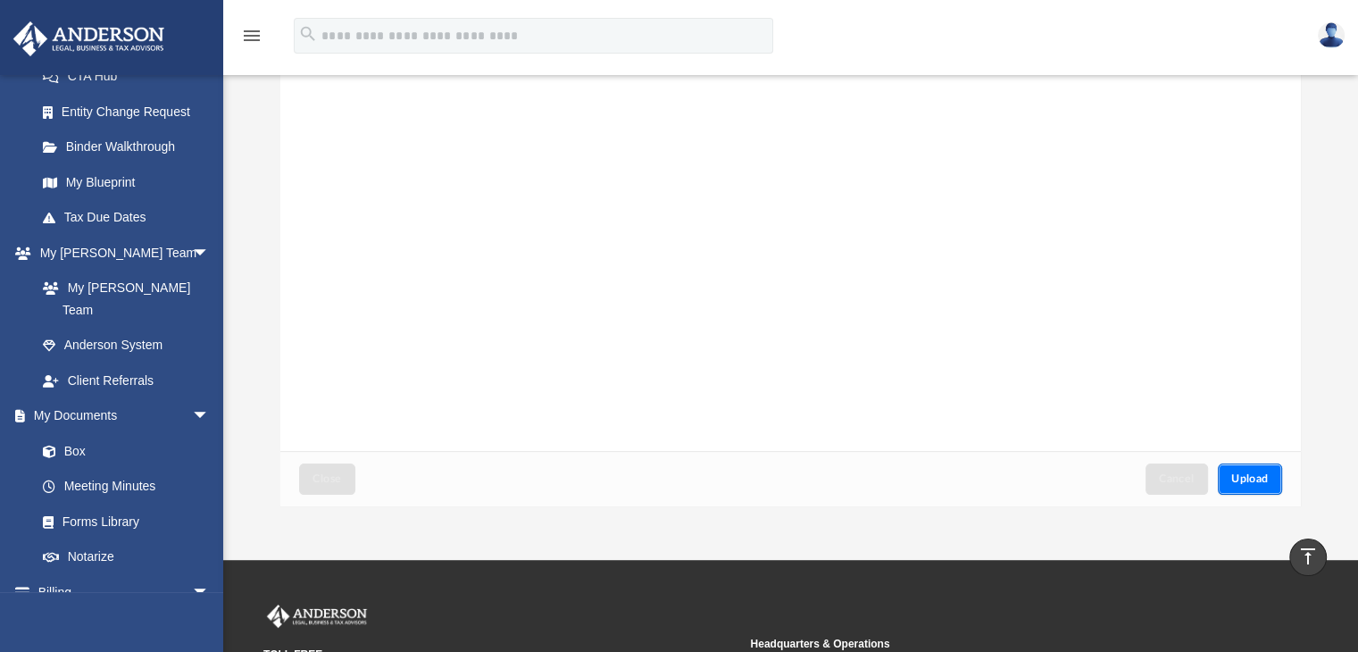
scroll to position [0, 0]
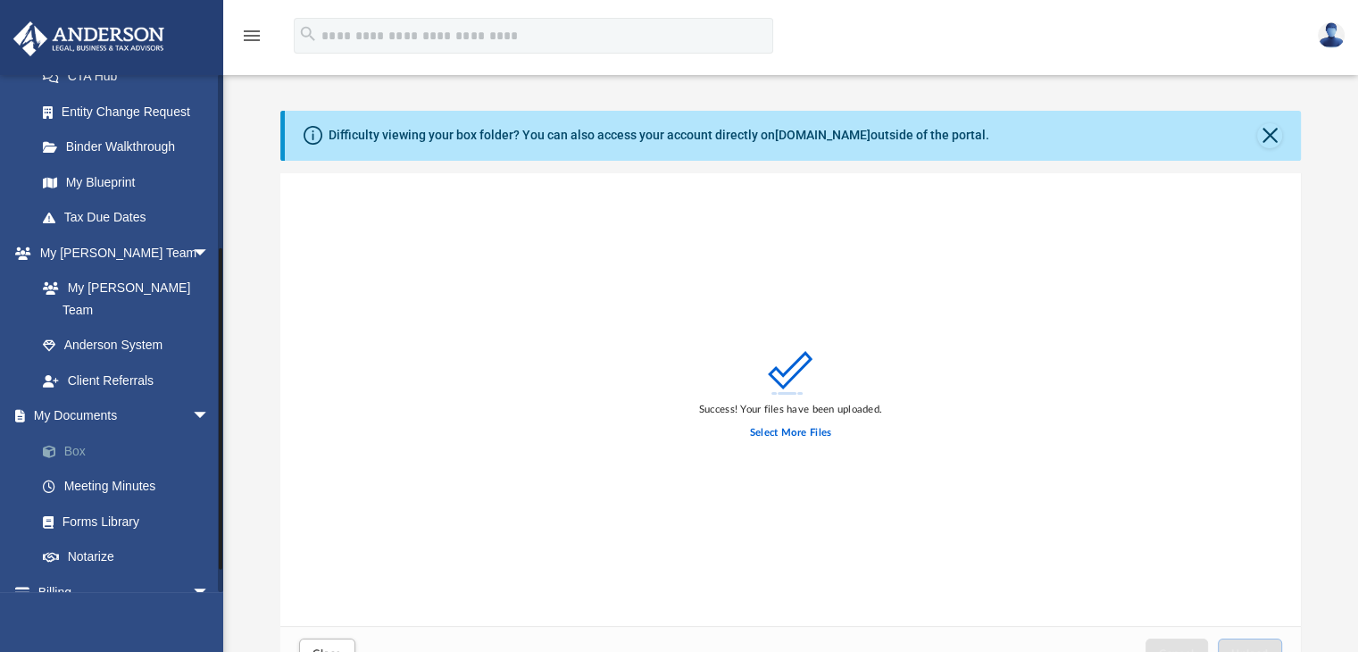
click at [64, 433] on link "Box" at bounding box center [131, 451] width 212 height 36
click at [68, 433] on link "Box" at bounding box center [131, 451] width 212 height 36
click at [69, 433] on link "Box" at bounding box center [131, 451] width 212 height 36
click at [68, 433] on link "Box" at bounding box center [131, 451] width 212 height 36
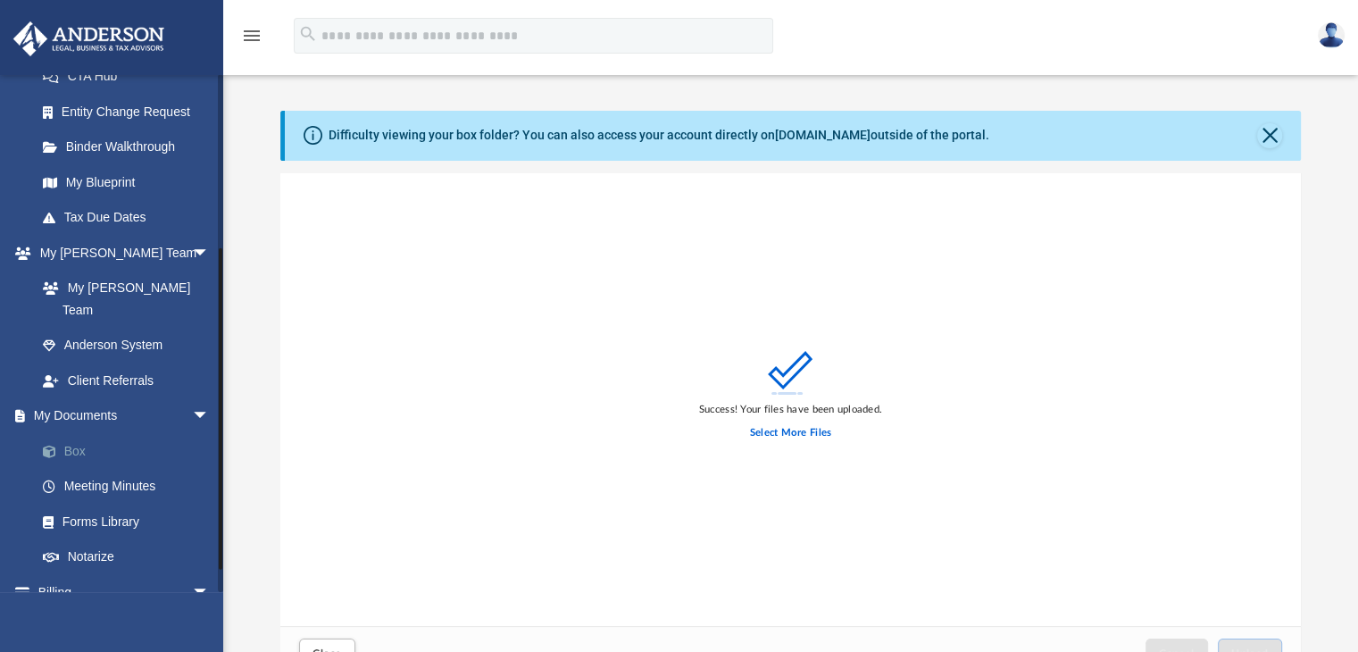
click at [68, 433] on link "Box" at bounding box center [131, 451] width 212 height 36
click at [69, 433] on link "Box" at bounding box center [131, 451] width 212 height 36
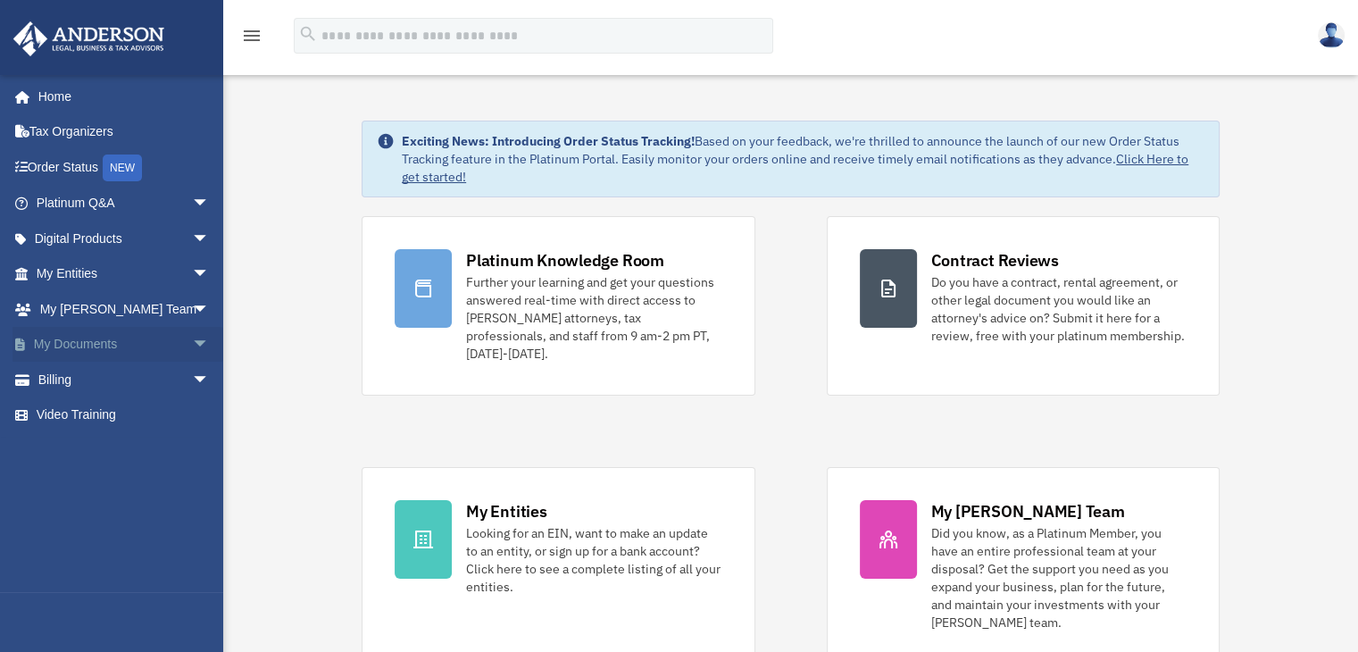
click at [93, 347] on link "My Documents arrow_drop_down" at bounding box center [125, 345] width 224 height 36
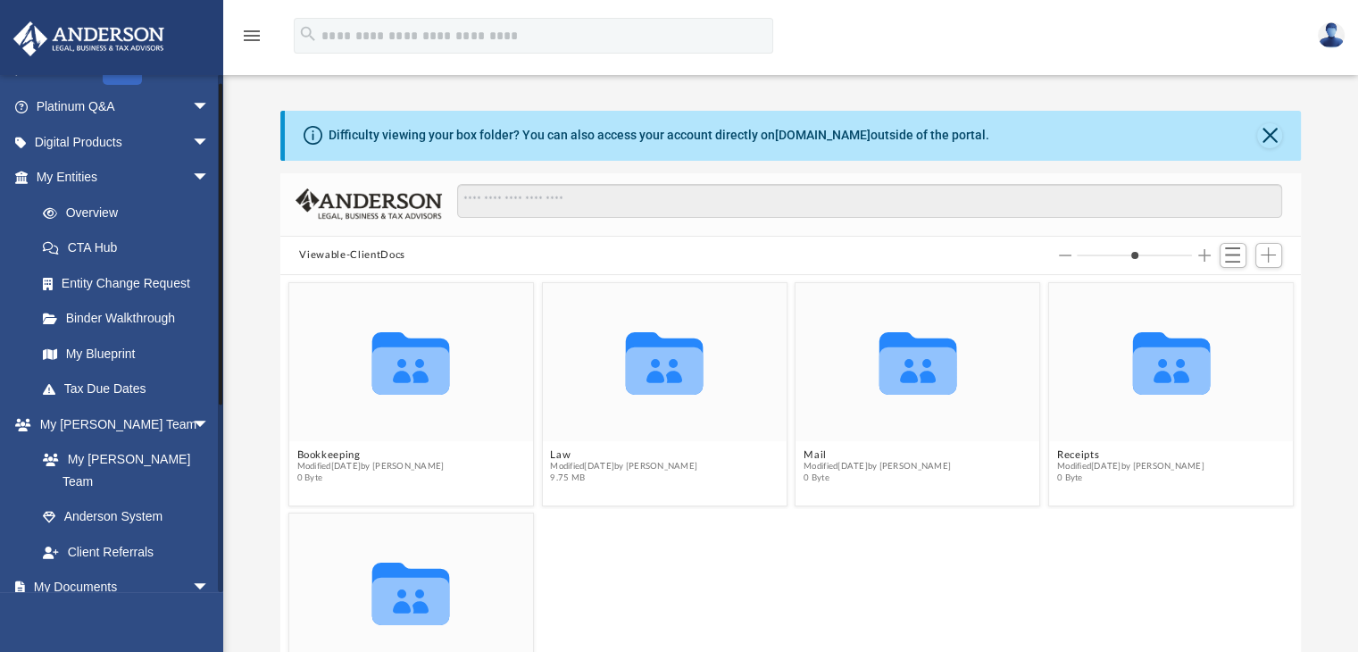
scroll to position [268, 0]
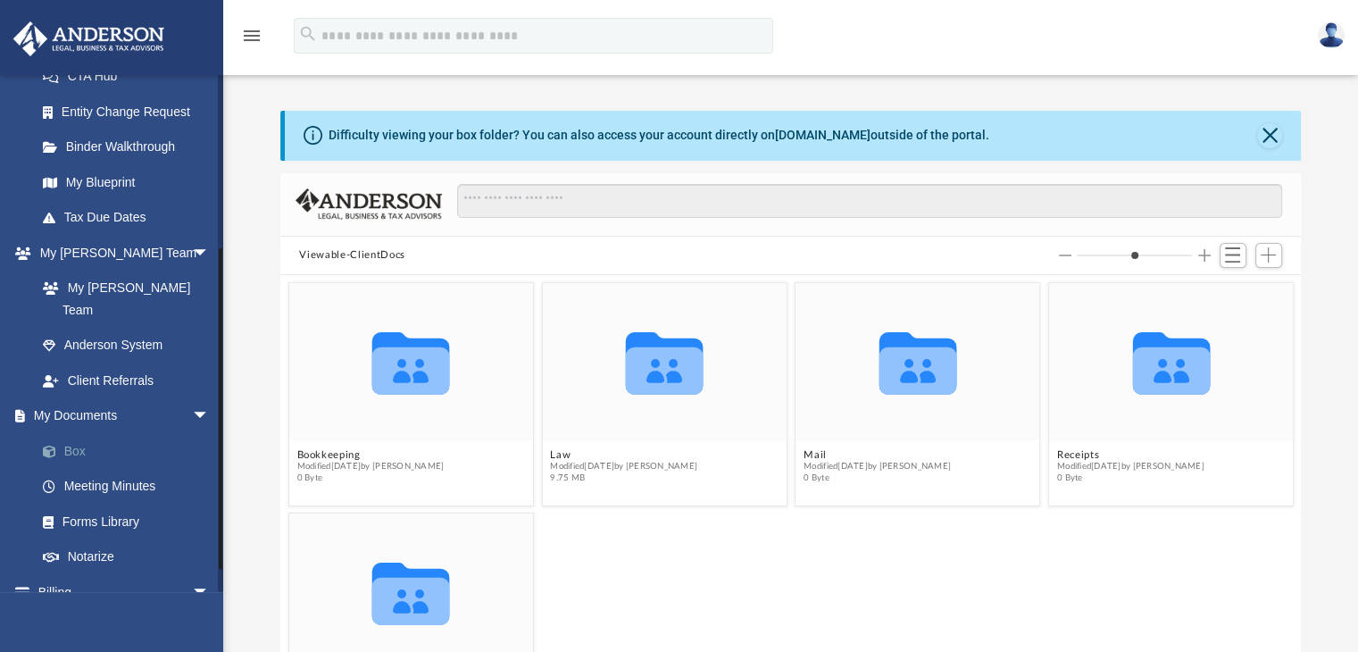
click at [74, 433] on link "Box" at bounding box center [131, 451] width 212 height 36
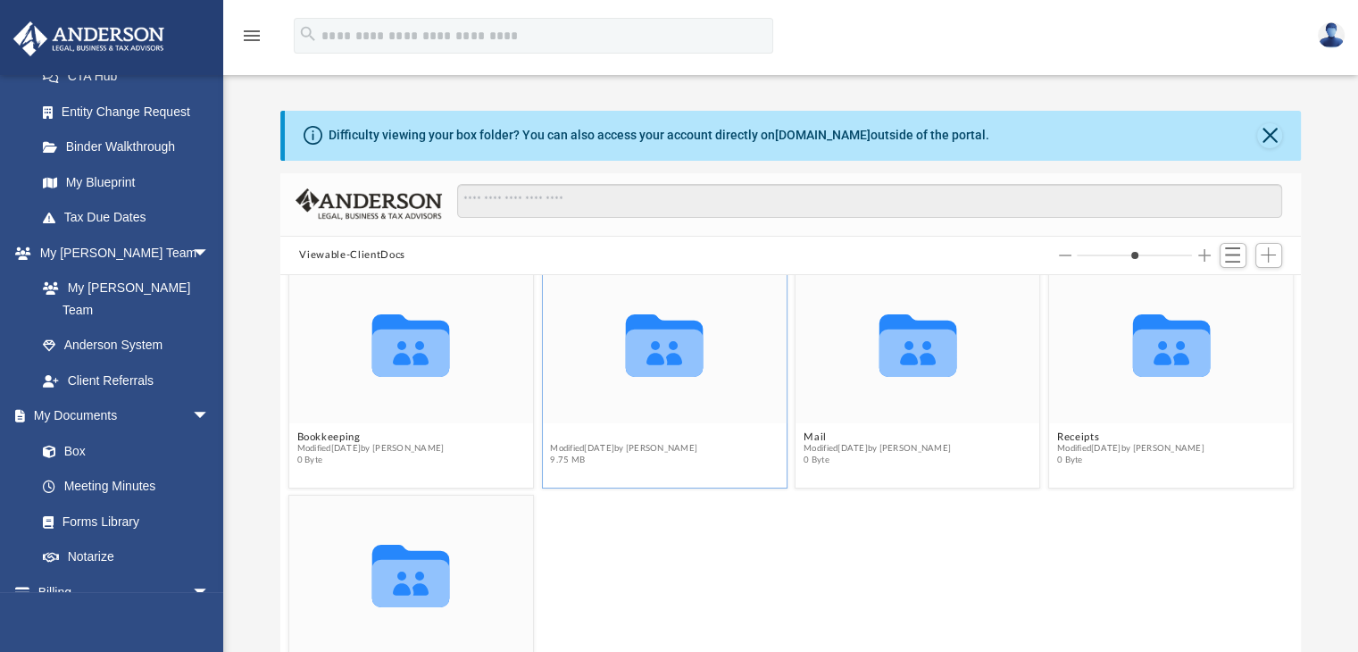
scroll to position [0, 0]
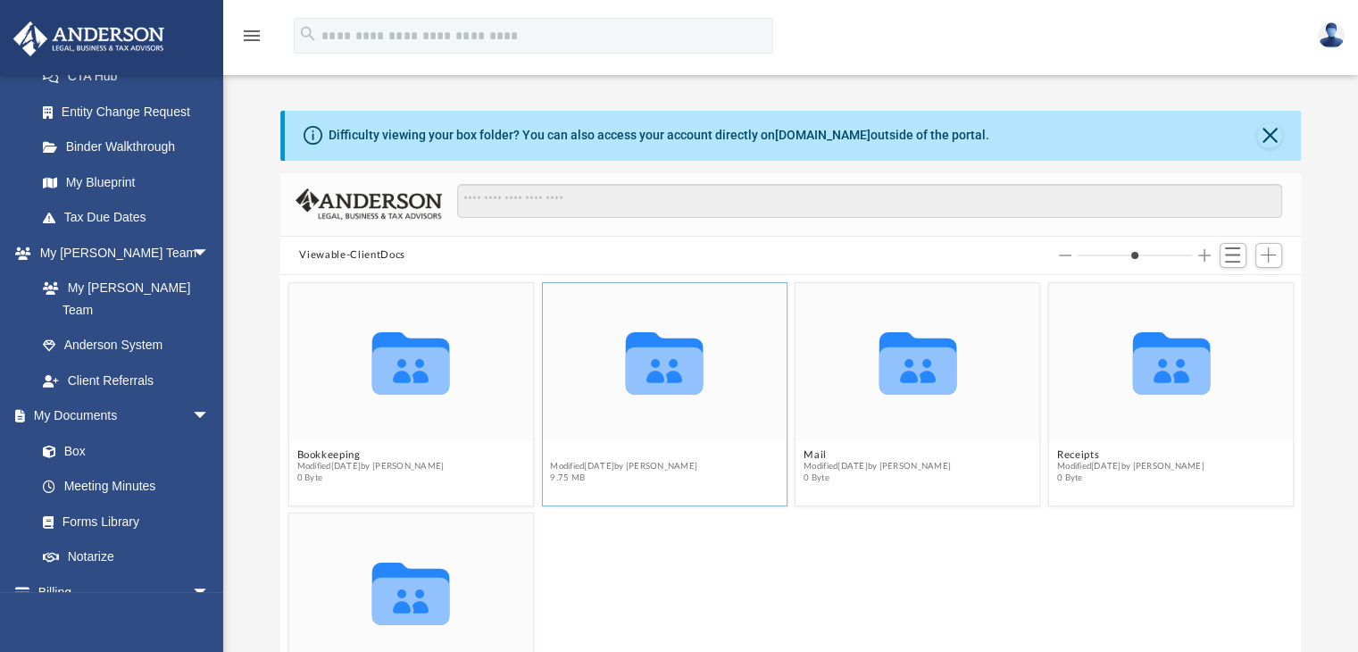
click at [557, 451] on button "Law" at bounding box center [623, 455] width 147 height 12
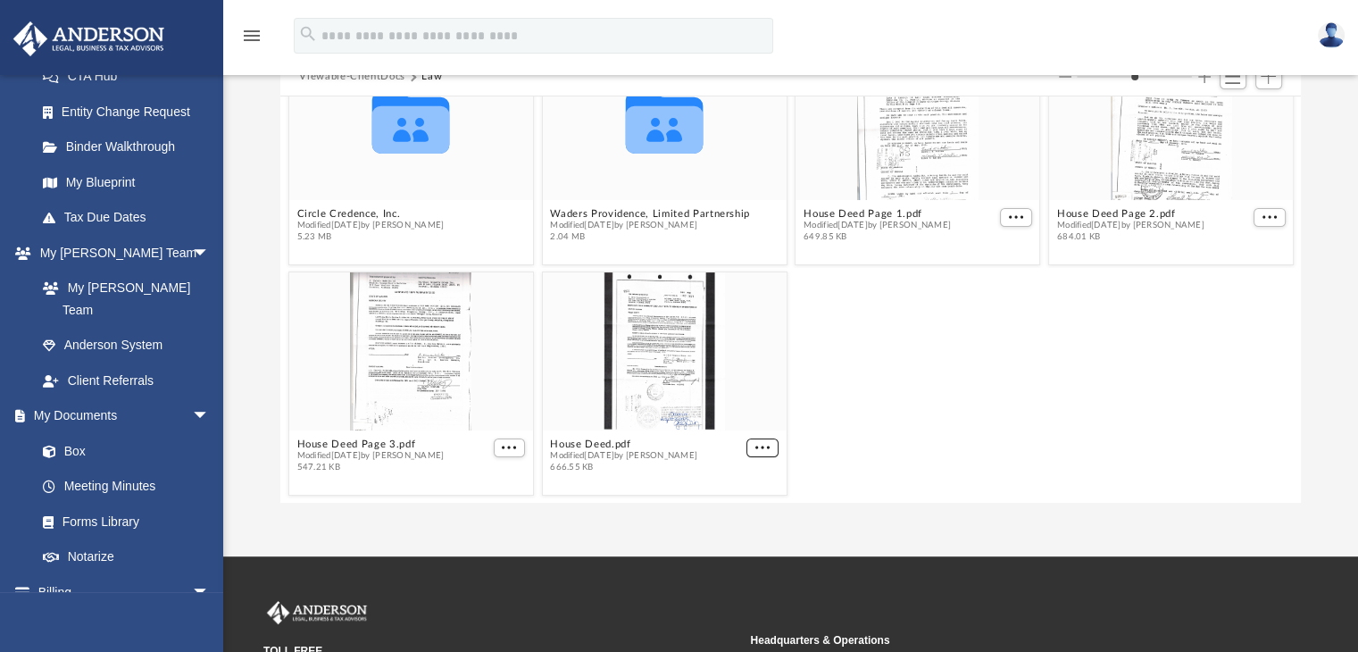
scroll to position [55, 0]
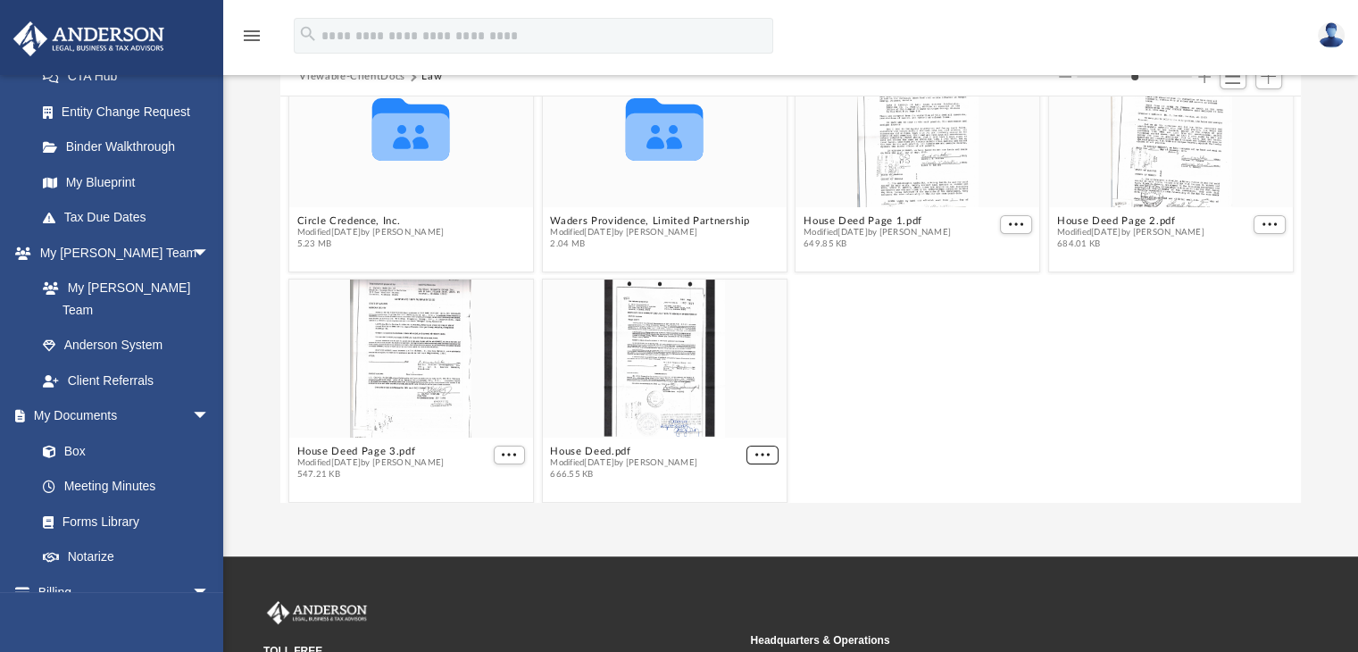
click at [750, 443] on div "Collaborated Folder Circle Credence, Inc. Modified [DATE] by [PERSON_NAME] 5.23…" at bounding box center [791, 298] width 1022 height 405
click at [756, 453] on span "More options" at bounding box center [763, 454] width 14 height 9
click at [722, 388] on li "Preview" at bounding box center [735, 391] width 52 height 19
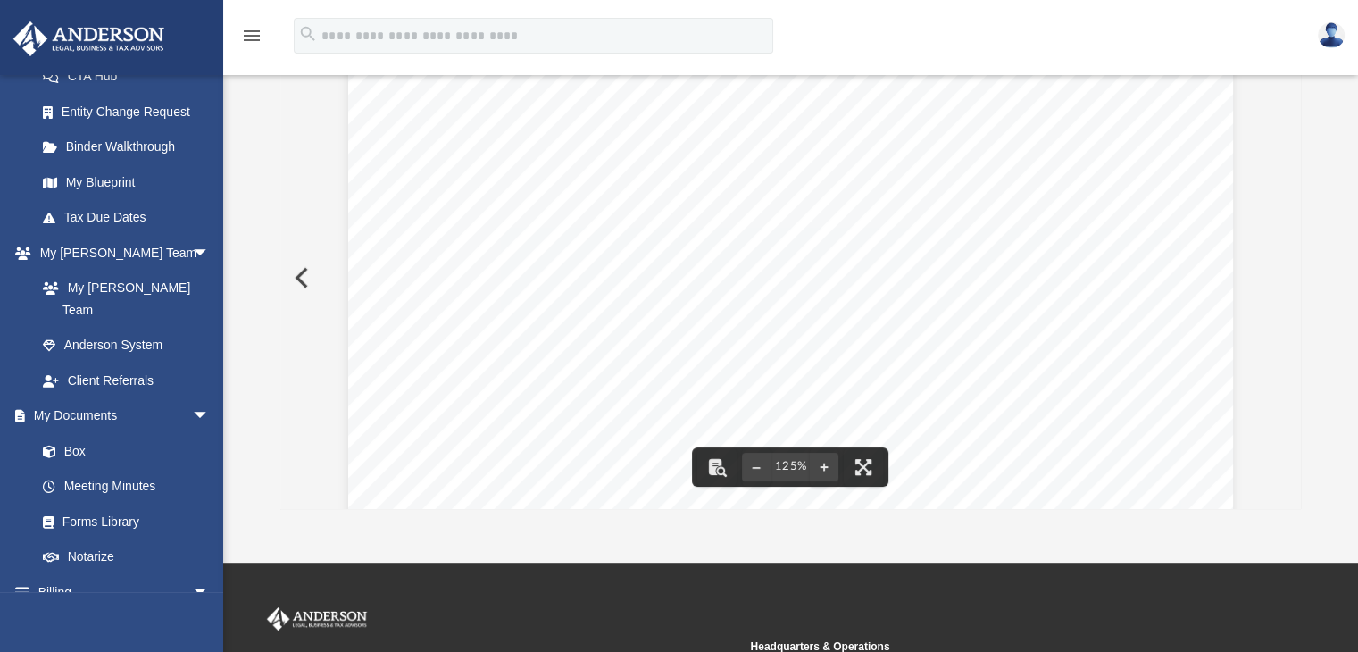
scroll to position [718, 0]
click at [1322, 29] on img at bounding box center [1331, 35] width 27 height 26
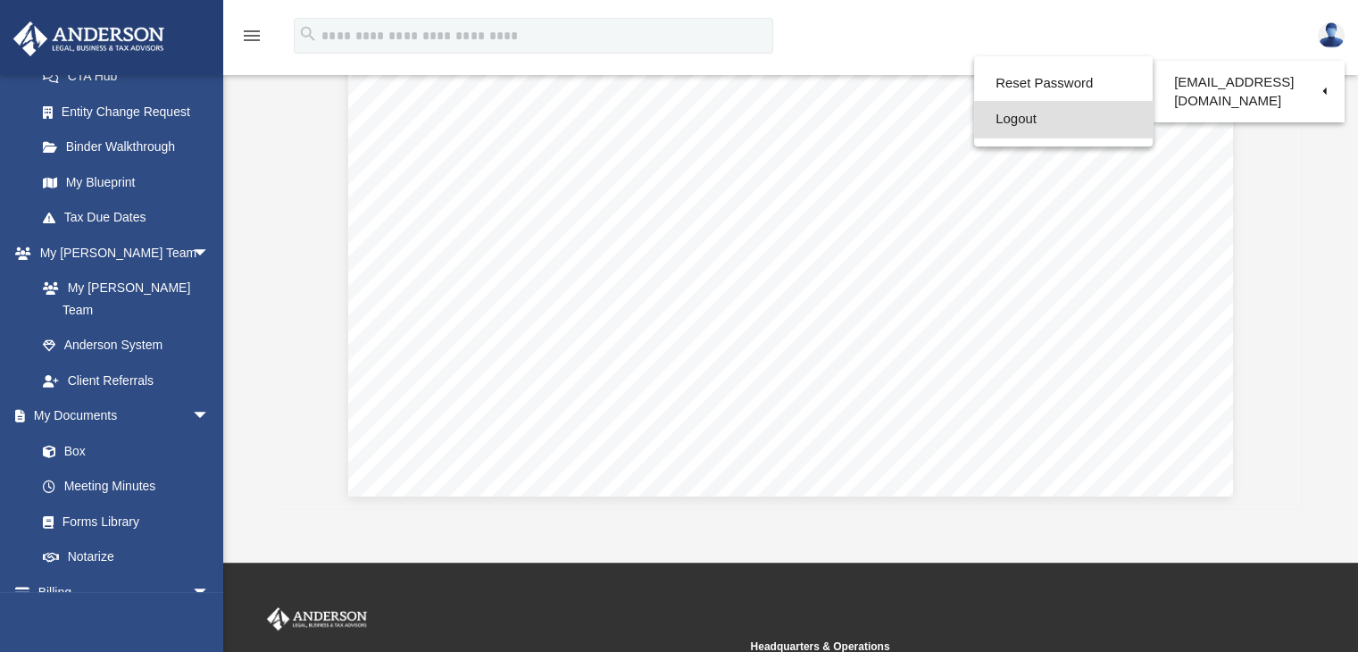
click at [1006, 118] on link "Logout" at bounding box center [1063, 119] width 179 height 37
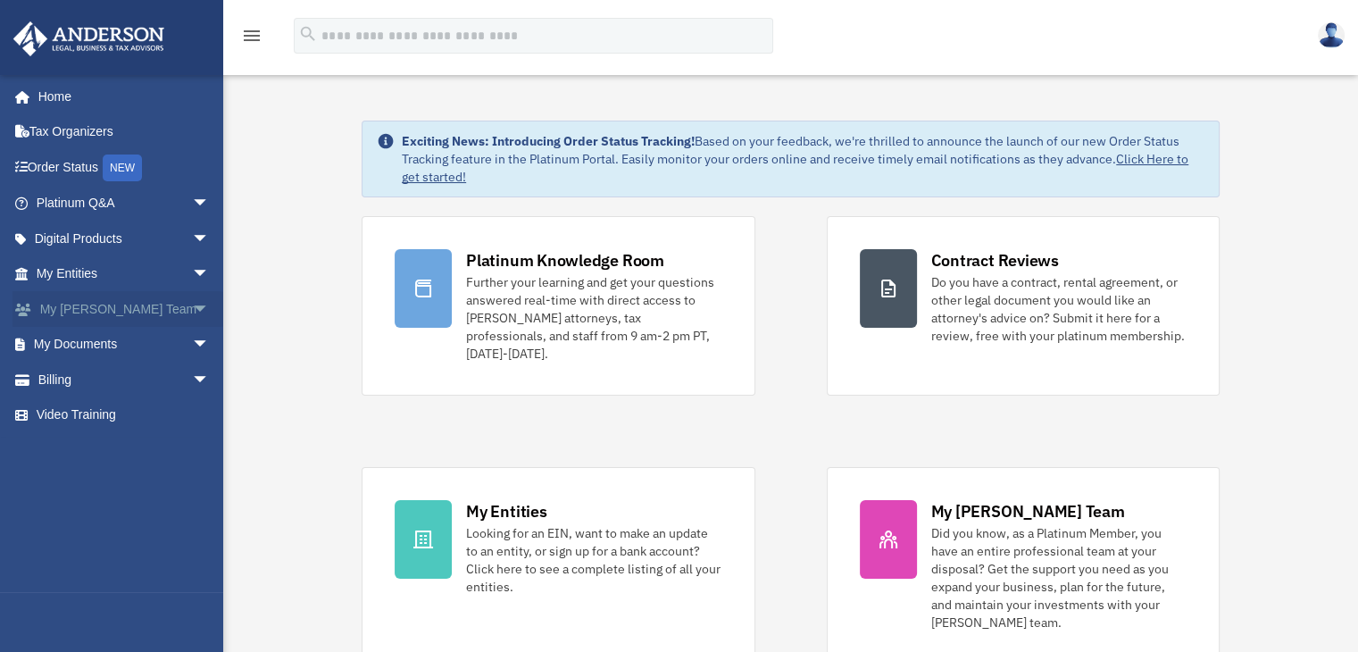
click at [69, 305] on link "My [PERSON_NAME] Team arrow_drop_down" at bounding box center [125, 309] width 224 height 36
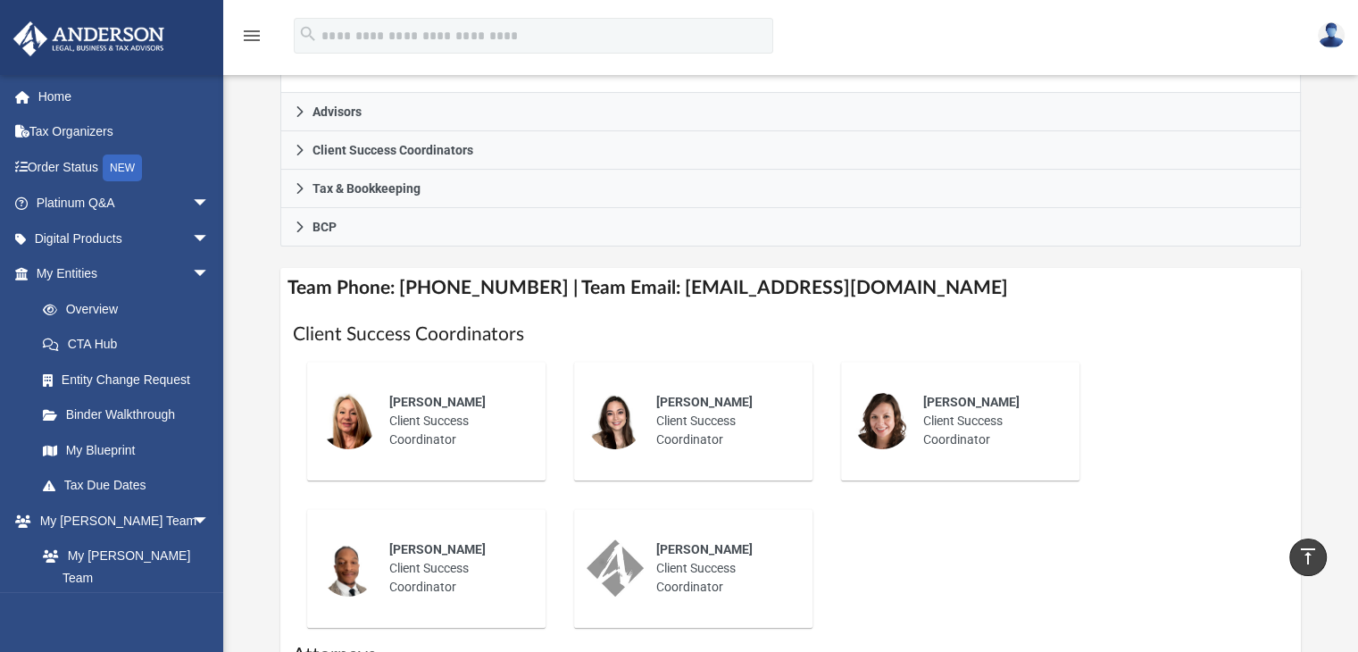
scroll to position [536, 0]
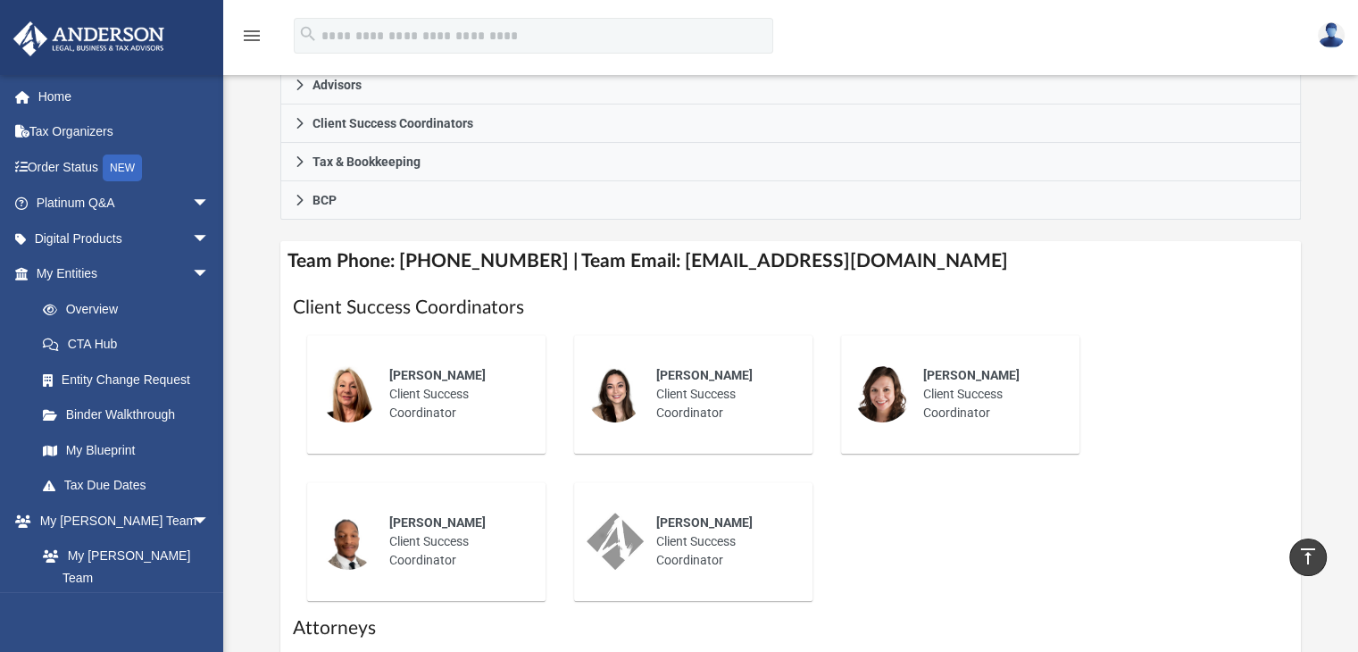
click at [358, 397] on img at bounding box center [348, 393] width 57 height 57
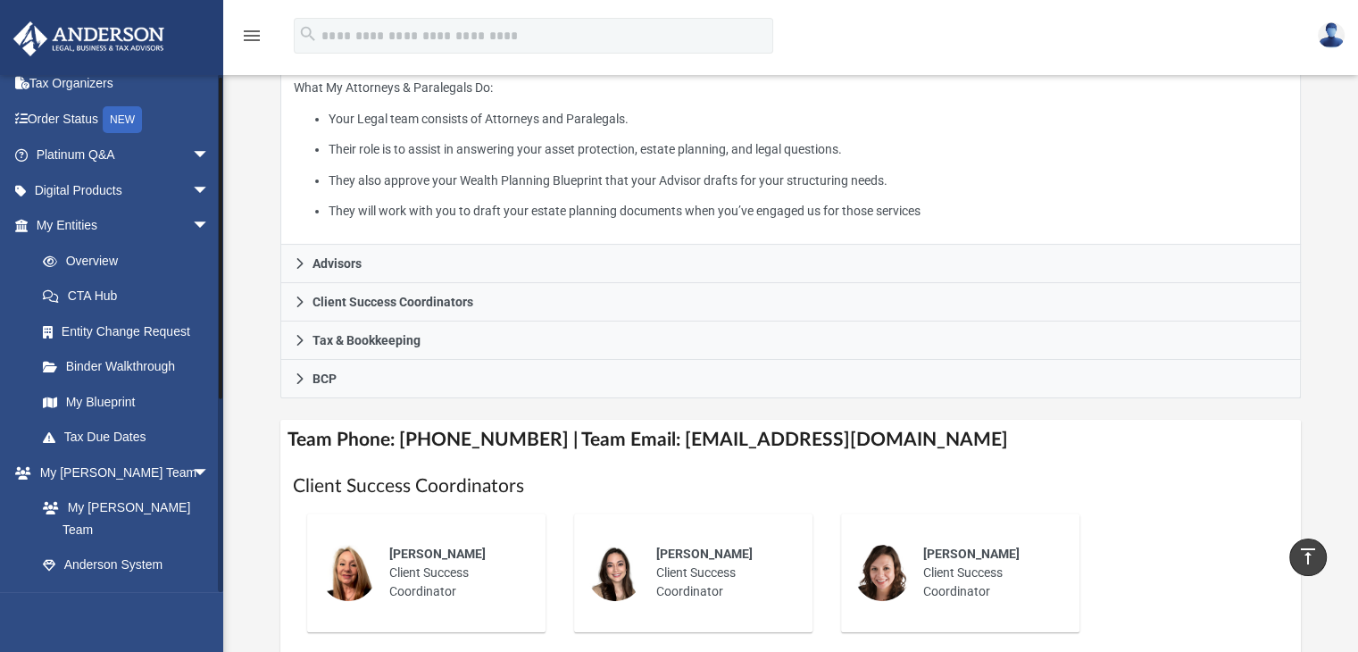
scroll to position [179, 0]
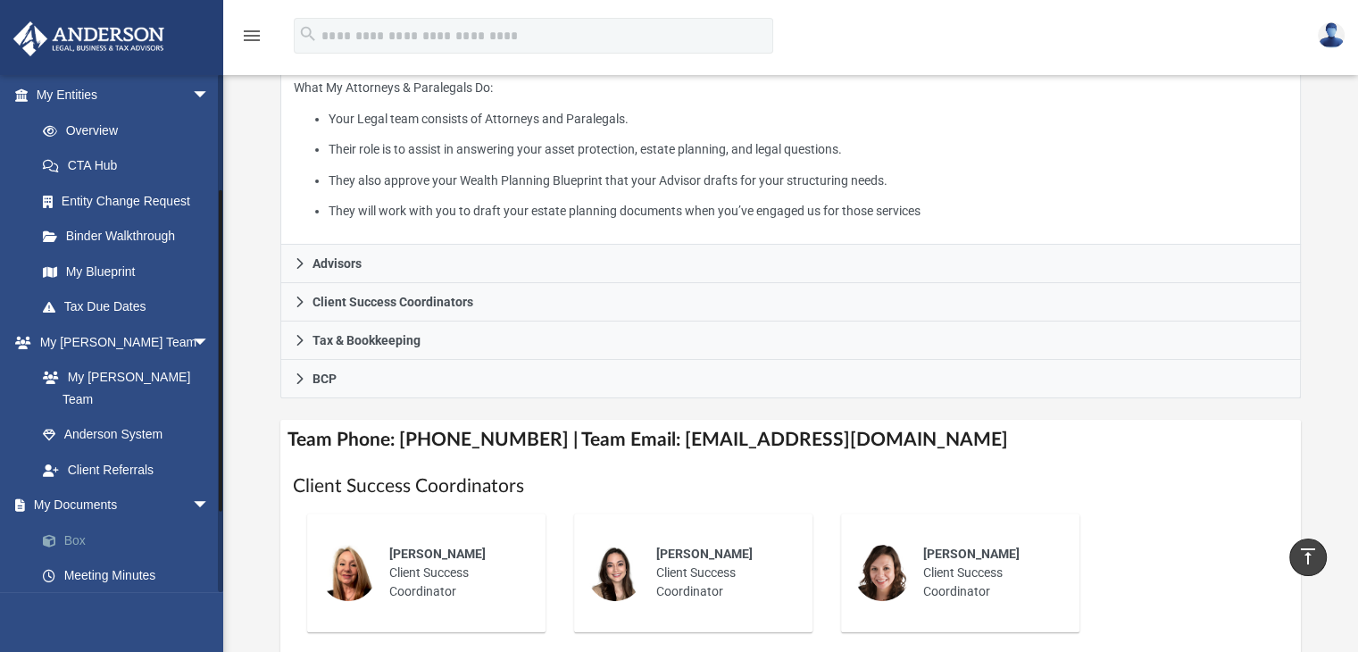
click at [71, 522] on link "Box" at bounding box center [131, 540] width 212 height 36
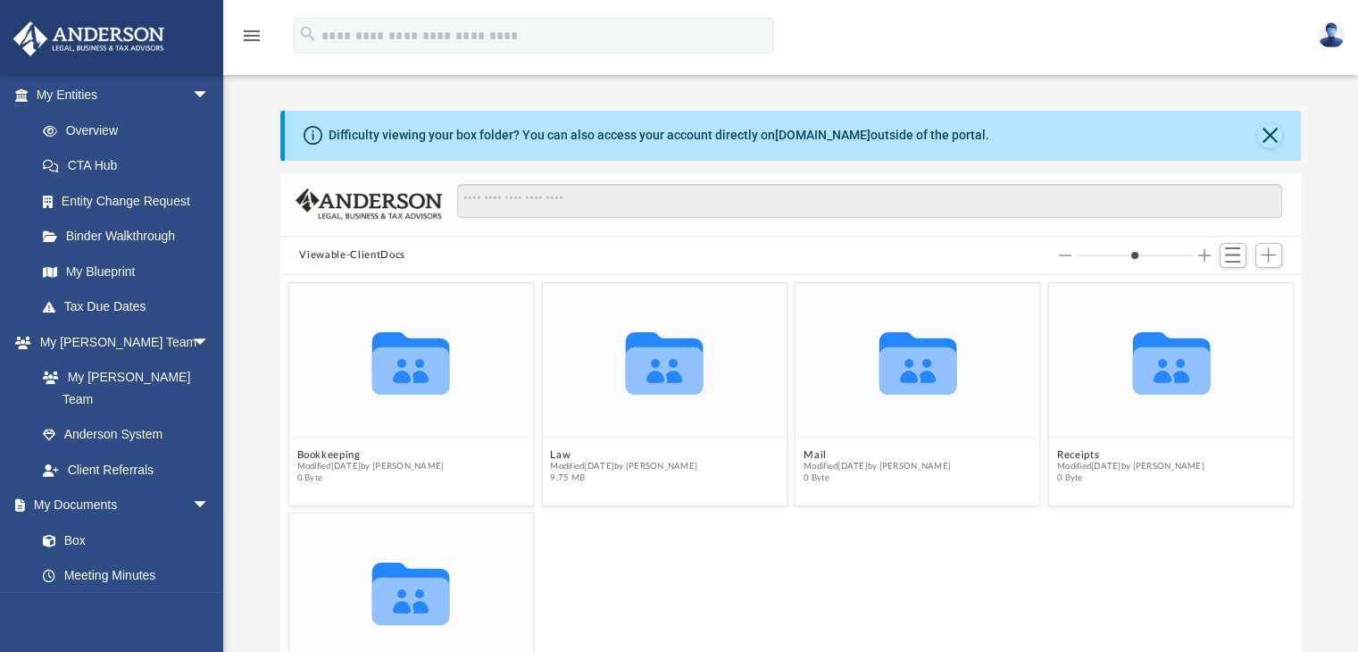
scroll to position [392, 1007]
click at [554, 453] on button "Law" at bounding box center [623, 455] width 147 height 12
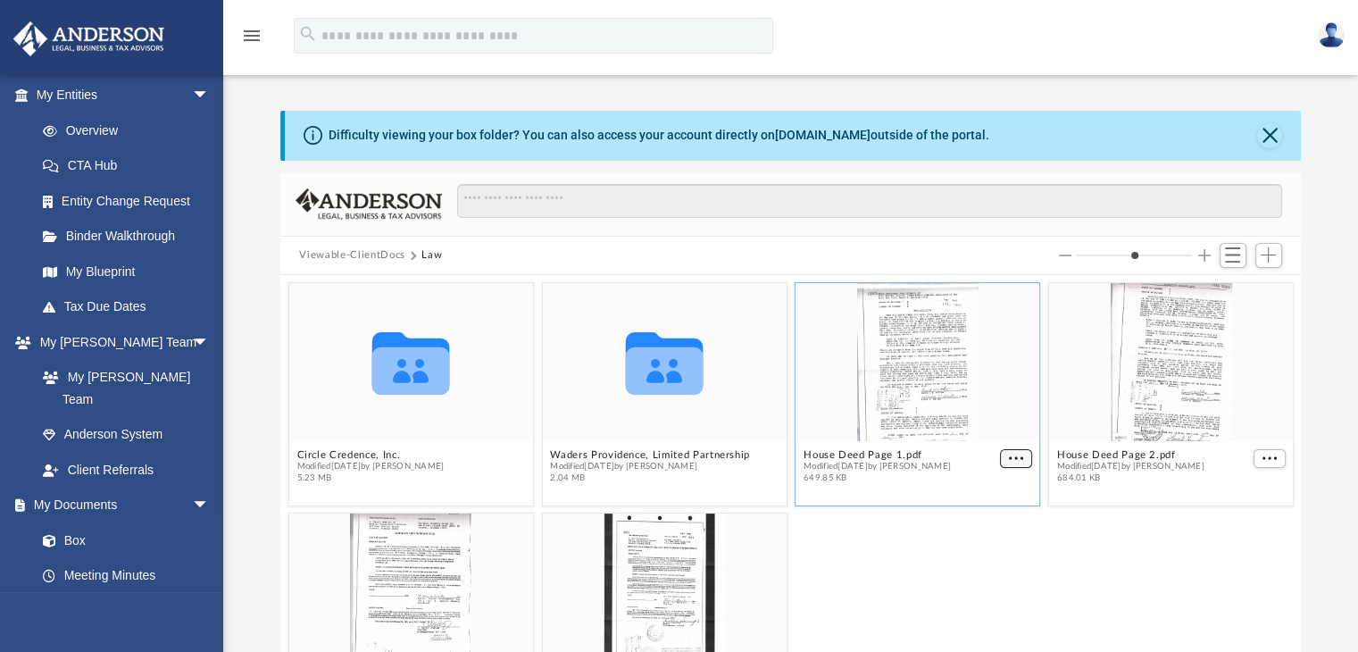
click at [1008, 458] on span "More options" at bounding box center [1015, 458] width 14 height 9
drag, startPoint x: 907, startPoint y: 367, endPoint x: 925, endPoint y: 552, distance: 185.7
click at [925, 552] on div "House Deed Page 3.pdf Modified [DATE] by [PERSON_NAME] 547.21 KB House Deed.pdf…" at bounding box center [791, 625] width 1014 height 232
click at [1225, 255] on span "Switch to List View" at bounding box center [1232, 254] width 15 height 15
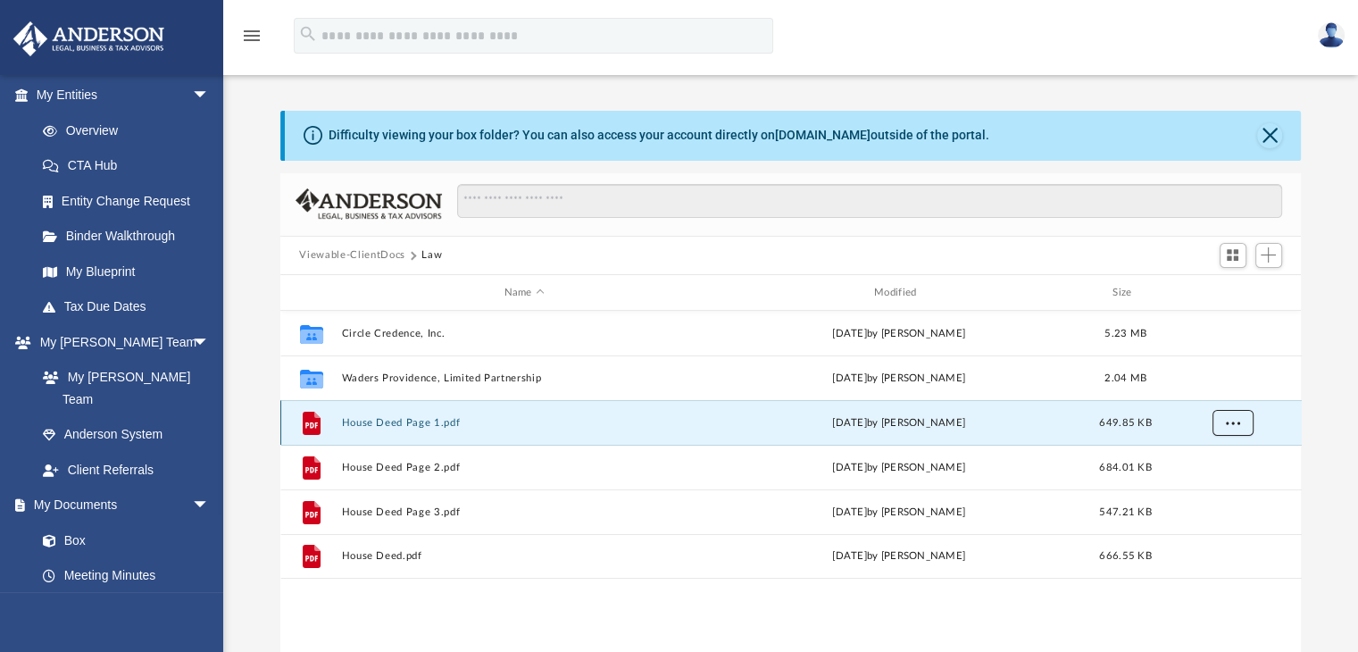
click at [1227, 426] on span "More options" at bounding box center [1232, 423] width 14 height 10
drag, startPoint x: 371, startPoint y: 426, endPoint x: 819, endPoint y: 32, distance: 596.8
click at [819, 32] on div "menu search Site Menu add [EMAIL_ADDRESS][DOMAIN_NAME] Reset Password Logout" at bounding box center [679, 43] width 1332 height 61
click at [1231, 425] on span "More options" at bounding box center [1232, 423] width 14 height 10
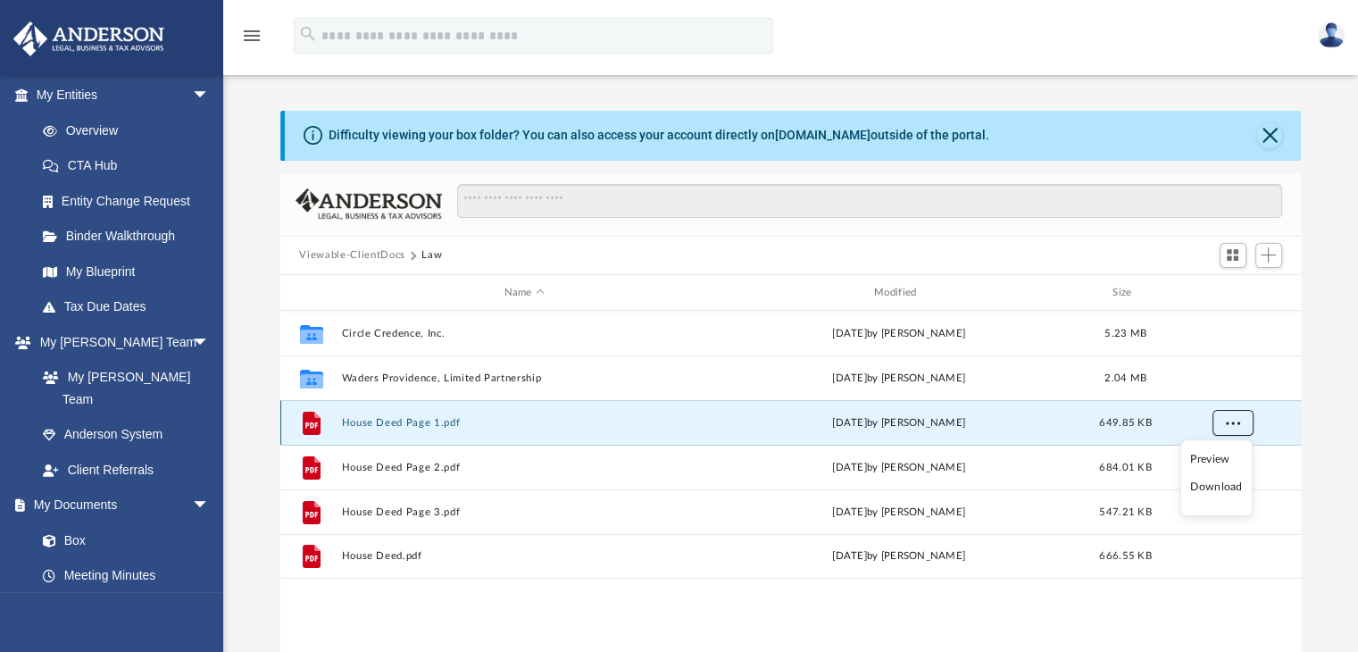
click at [1231, 425] on span "More options" at bounding box center [1232, 423] width 14 height 10
click at [1332, 38] on img at bounding box center [1331, 35] width 27 height 26
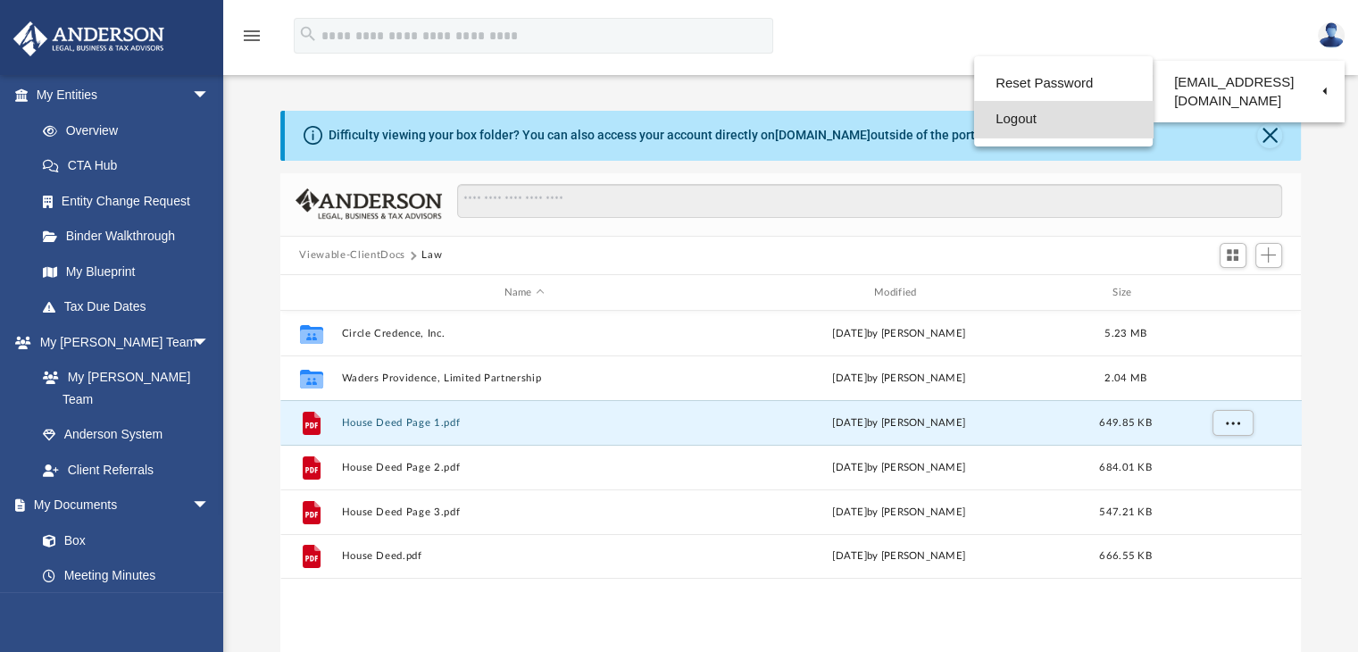
click at [1011, 115] on link "Logout" at bounding box center [1063, 119] width 179 height 37
